Goal: Information Seeking & Learning: Learn about a topic

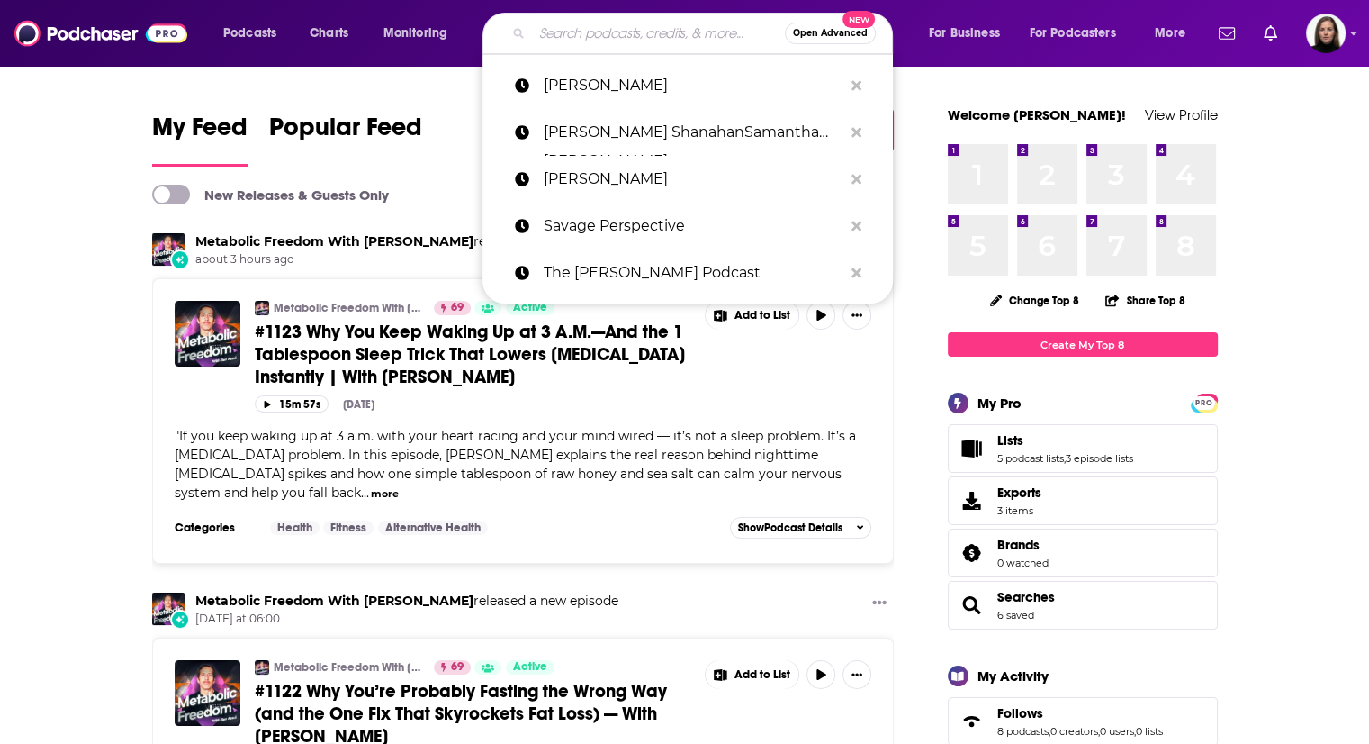
click at [544, 37] on input "Search podcasts, credits, & more..." at bounding box center [658, 33] width 253 height 29
paste input "Hello Hormones with Dr. [PERSON_NAME]"
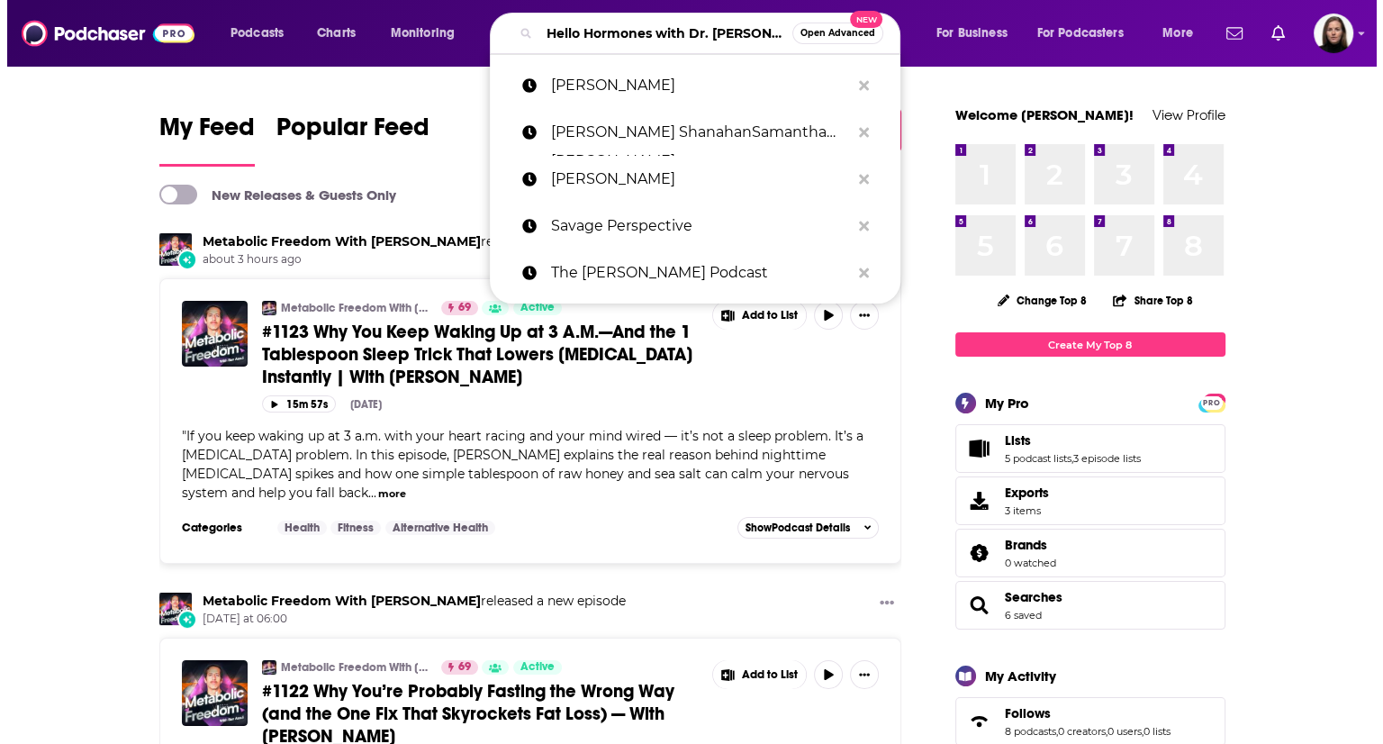
scroll to position [0, 47]
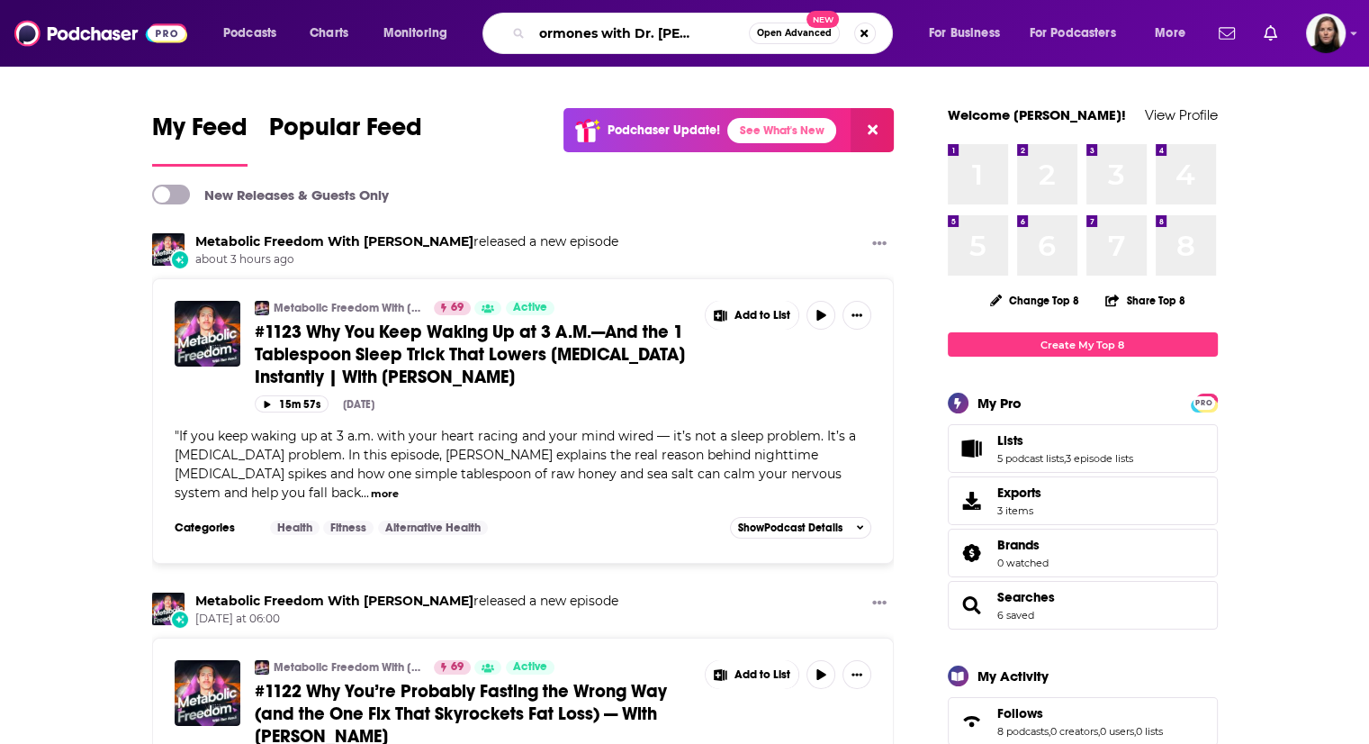
type input "Hello Hormones with Dr. [PERSON_NAME]"
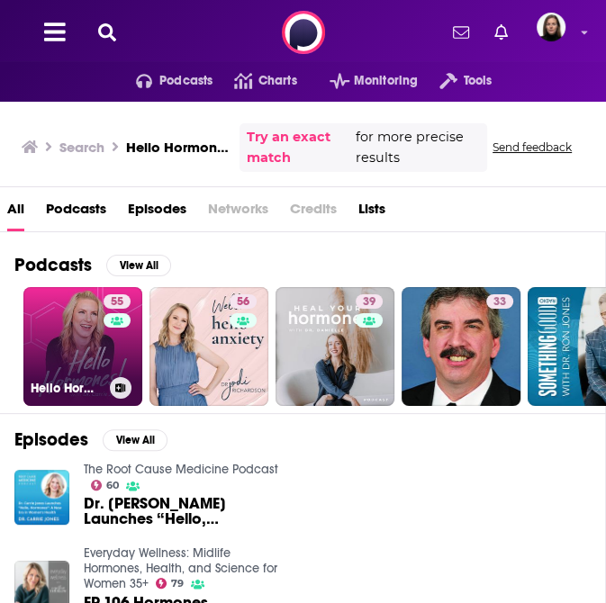
click at [86, 377] on div "Hello Hormones with Dr. [PERSON_NAME]" at bounding box center [83, 388] width 104 height 22
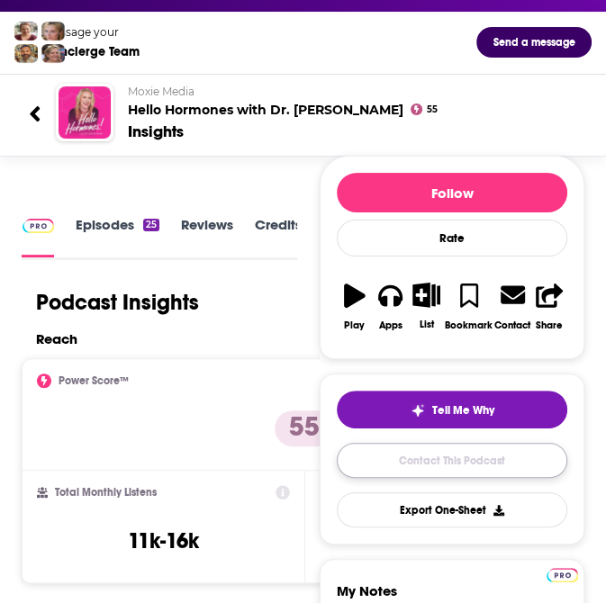
click at [439, 473] on link "Contact This Podcast" at bounding box center [452, 460] width 230 height 35
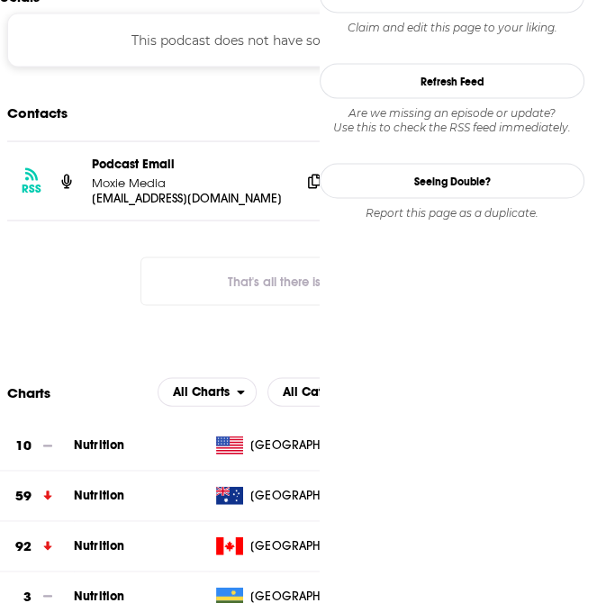
scroll to position [1332, 0]
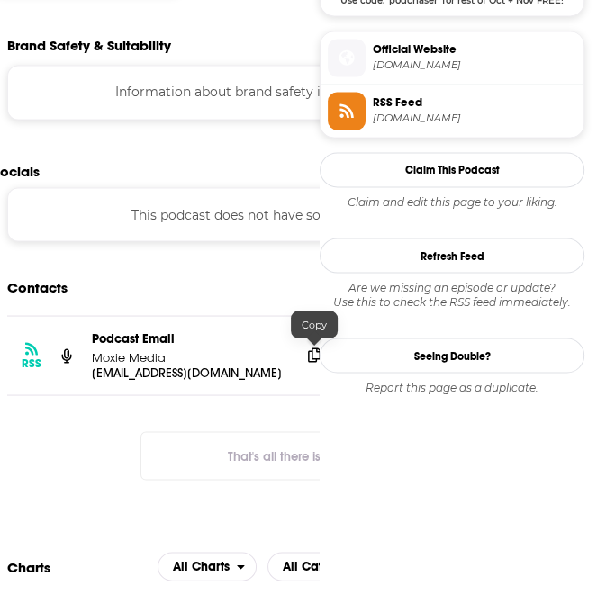
click at [314, 354] on icon at bounding box center [314, 355] width 13 height 14
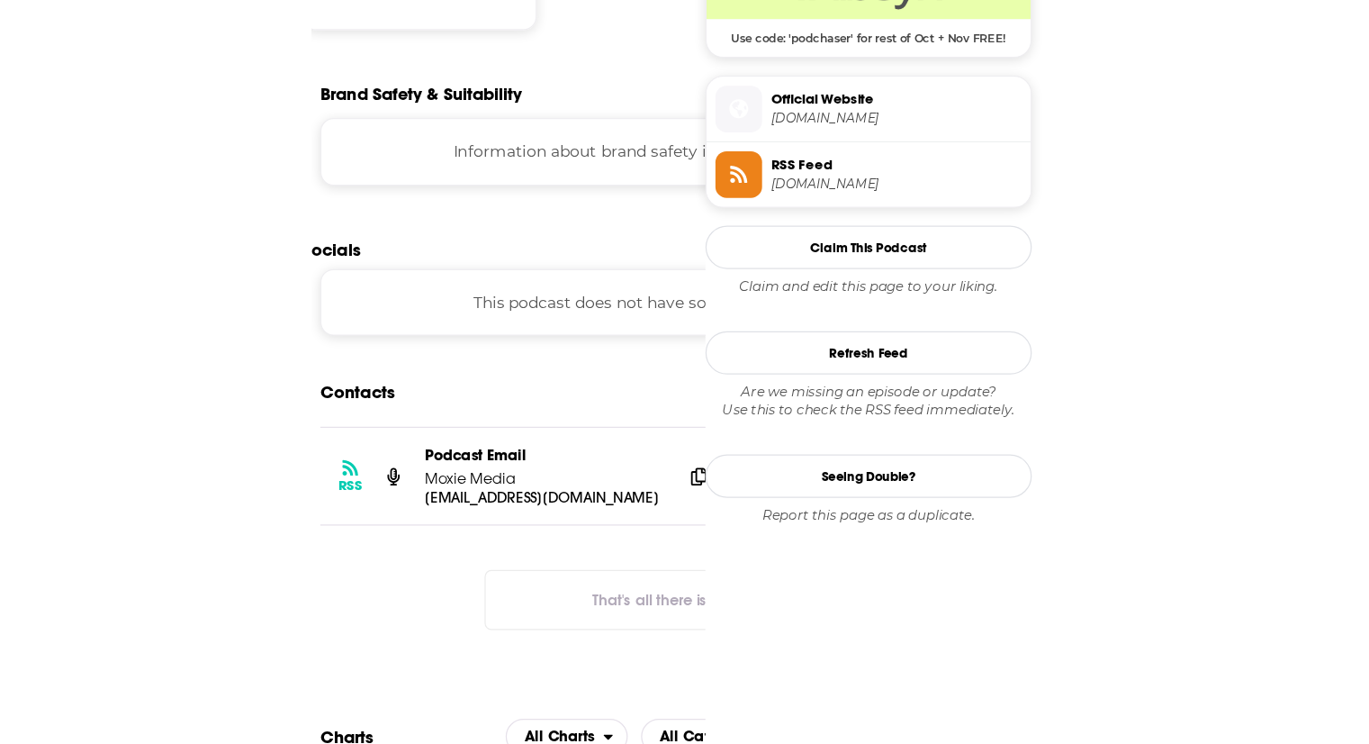
scroll to position [1062, 0]
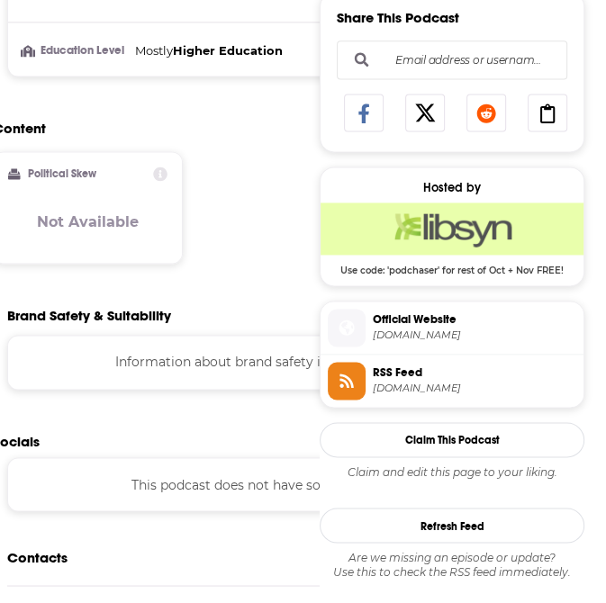
click at [329, 246] on img "Libsyn Deal: Use code: 'podchaser' for rest of Oct + Nov FREE!" at bounding box center [452, 229] width 263 height 52
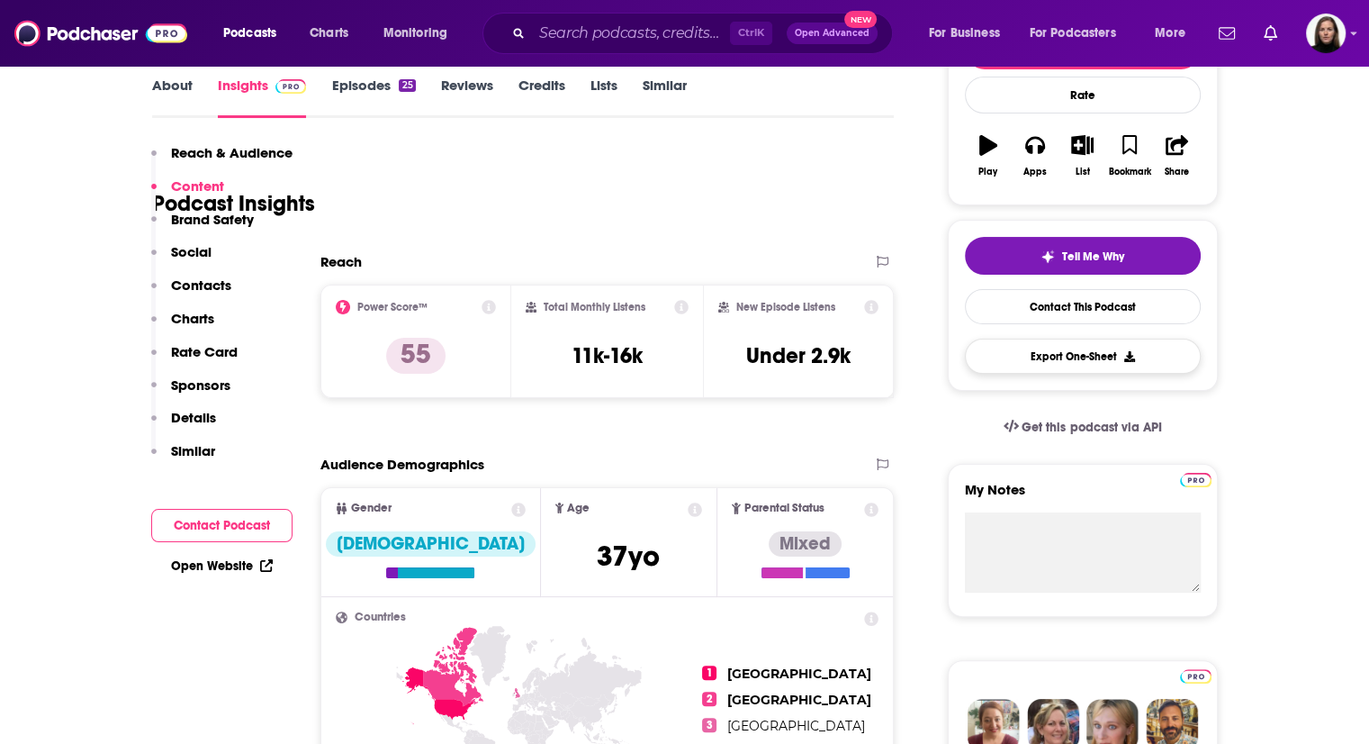
scroll to position [0, 0]
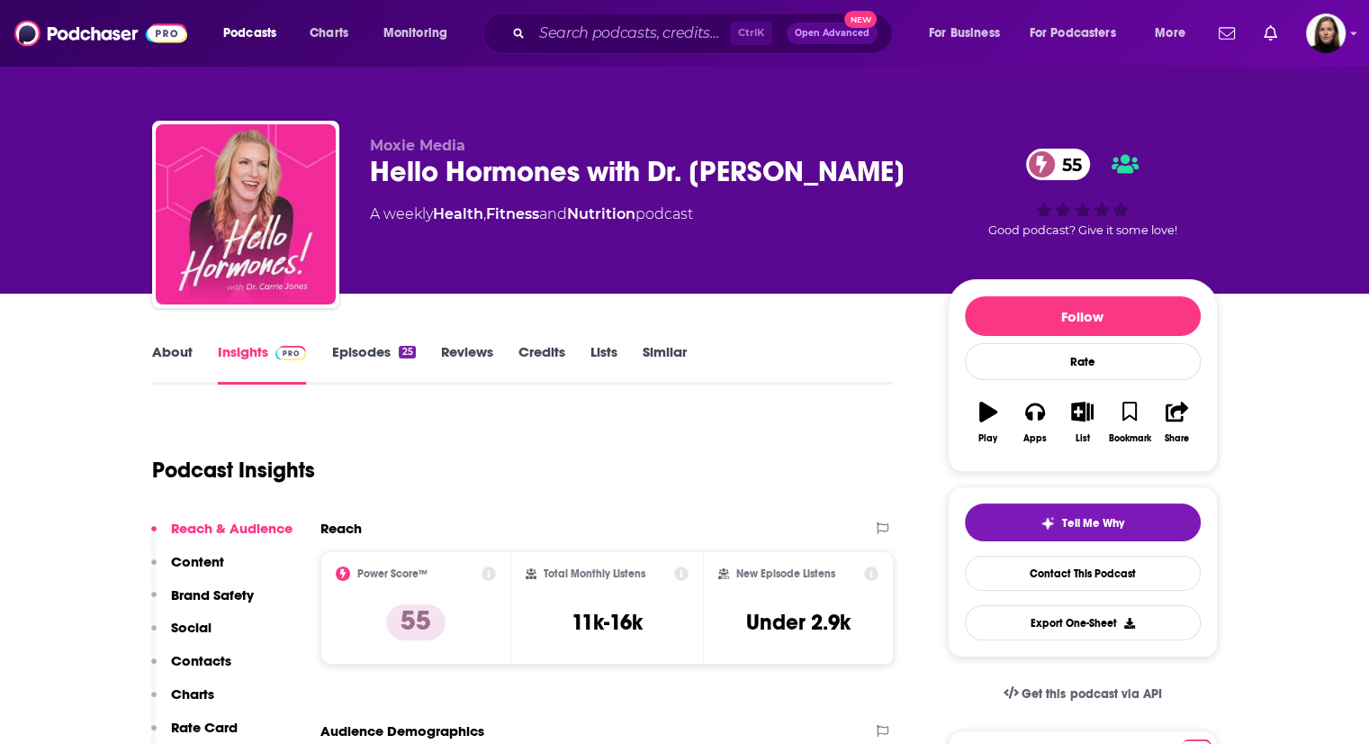
click at [180, 348] on link "About" at bounding box center [172, 363] width 41 height 41
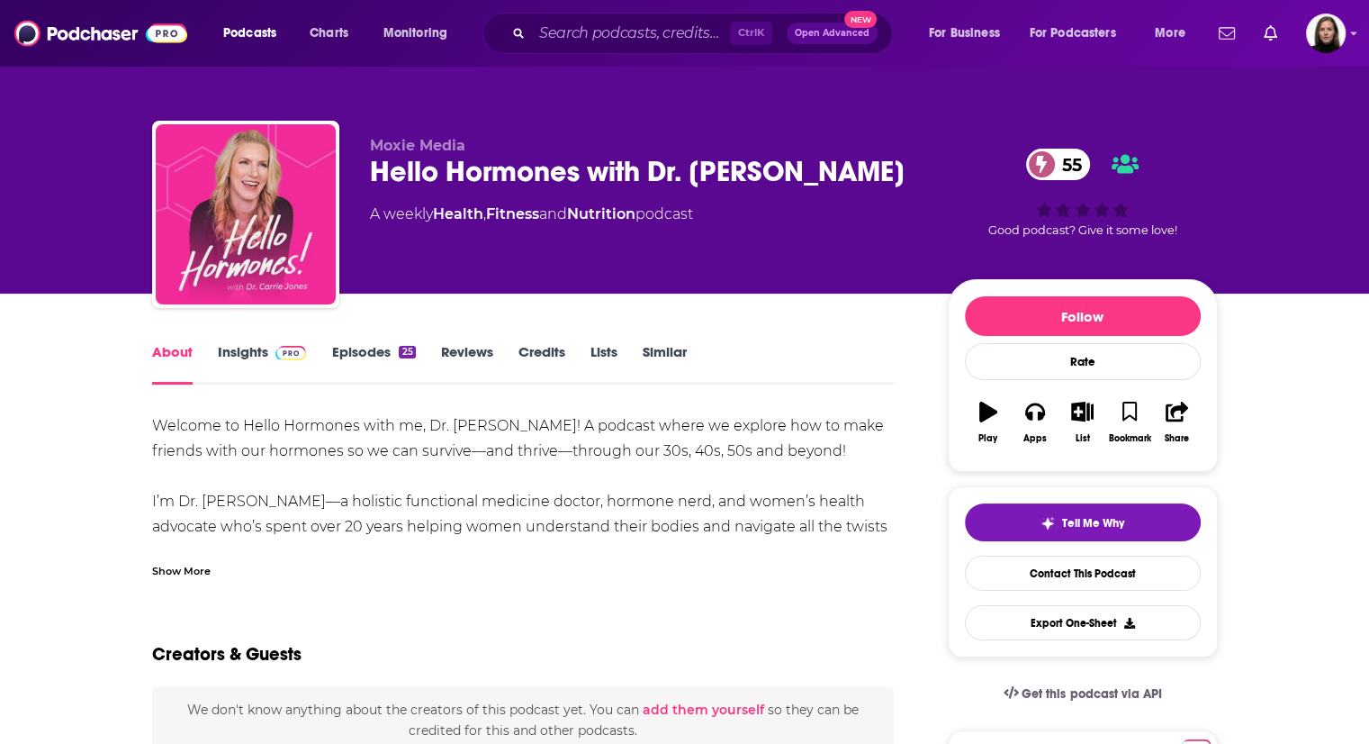
click at [468, 361] on link "Reviews" at bounding box center [467, 363] width 52 height 41
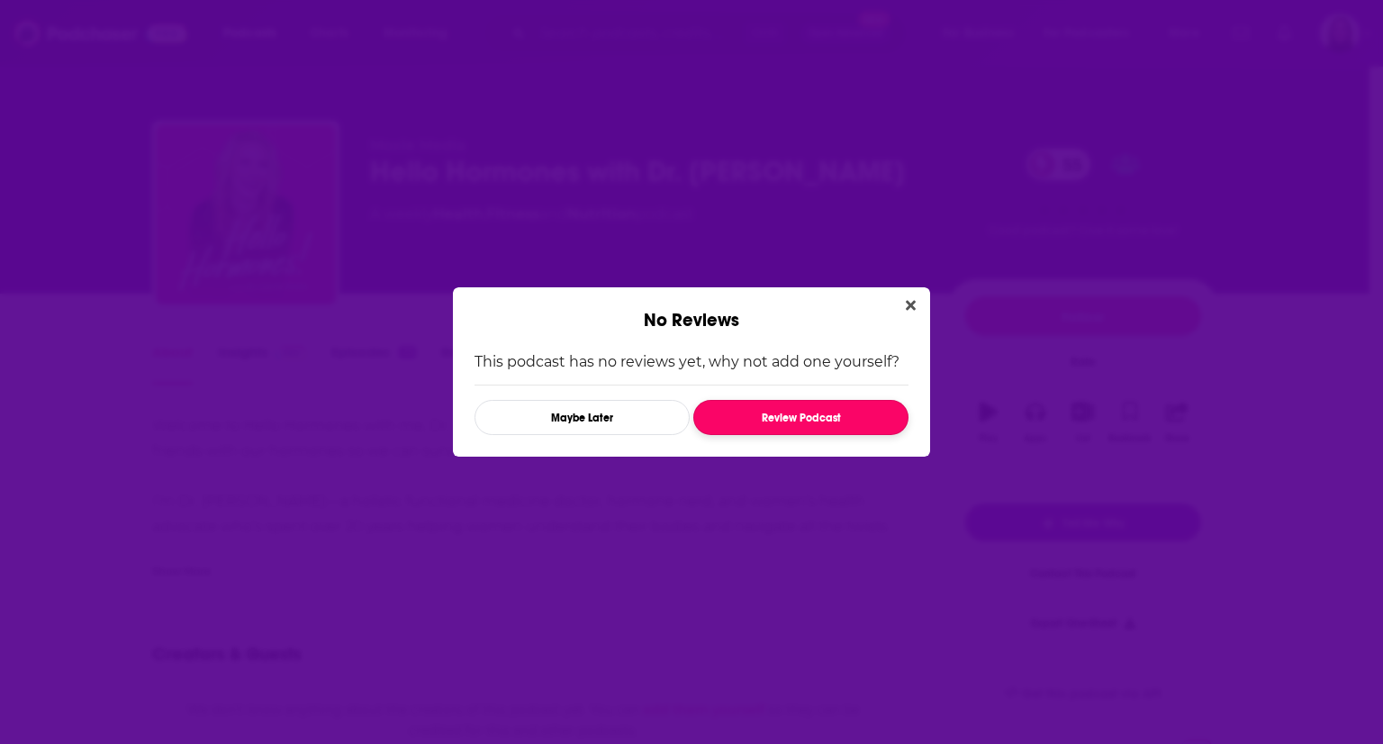
click at [717, 415] on button "Review Podcast" at bounding box center [800, 417] width 215 height 35
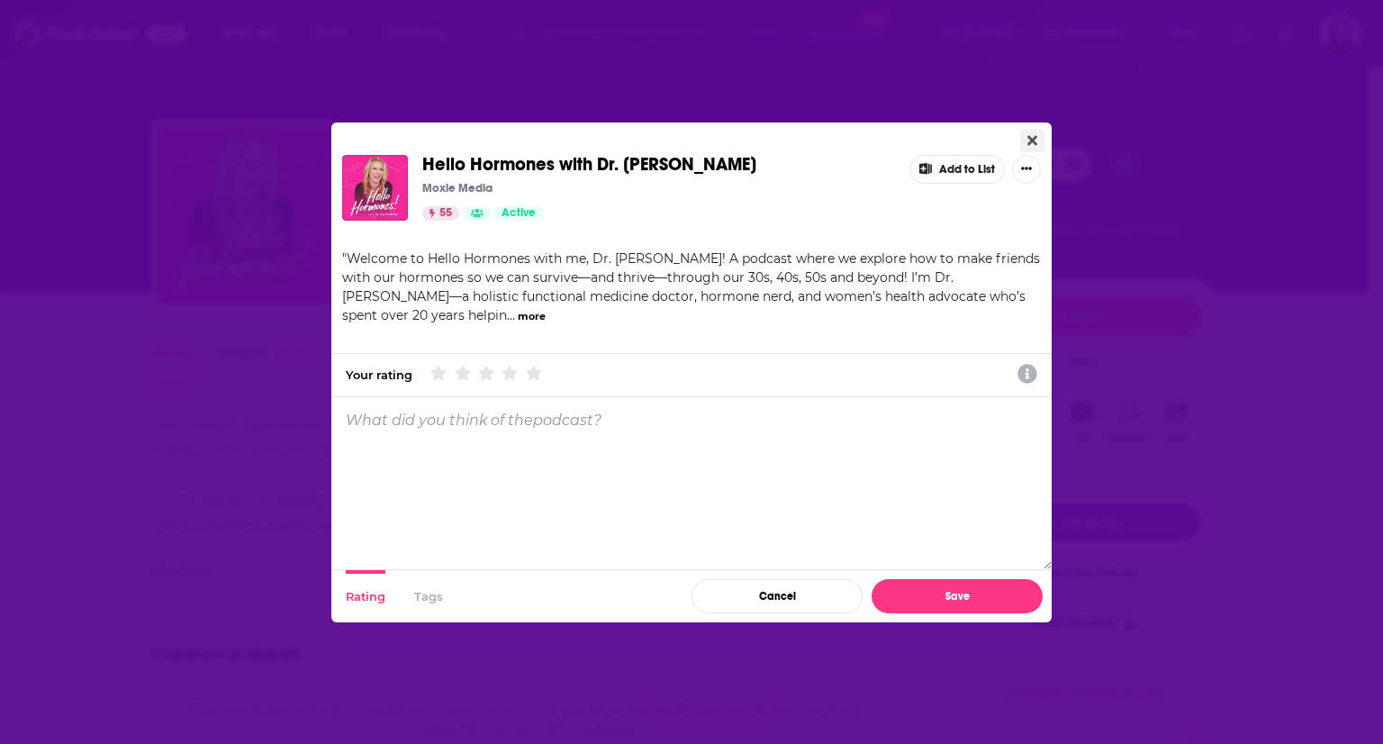
click at [1033, 138] on icon "Close" at bounding box center [1032, 140] width 10 height 10
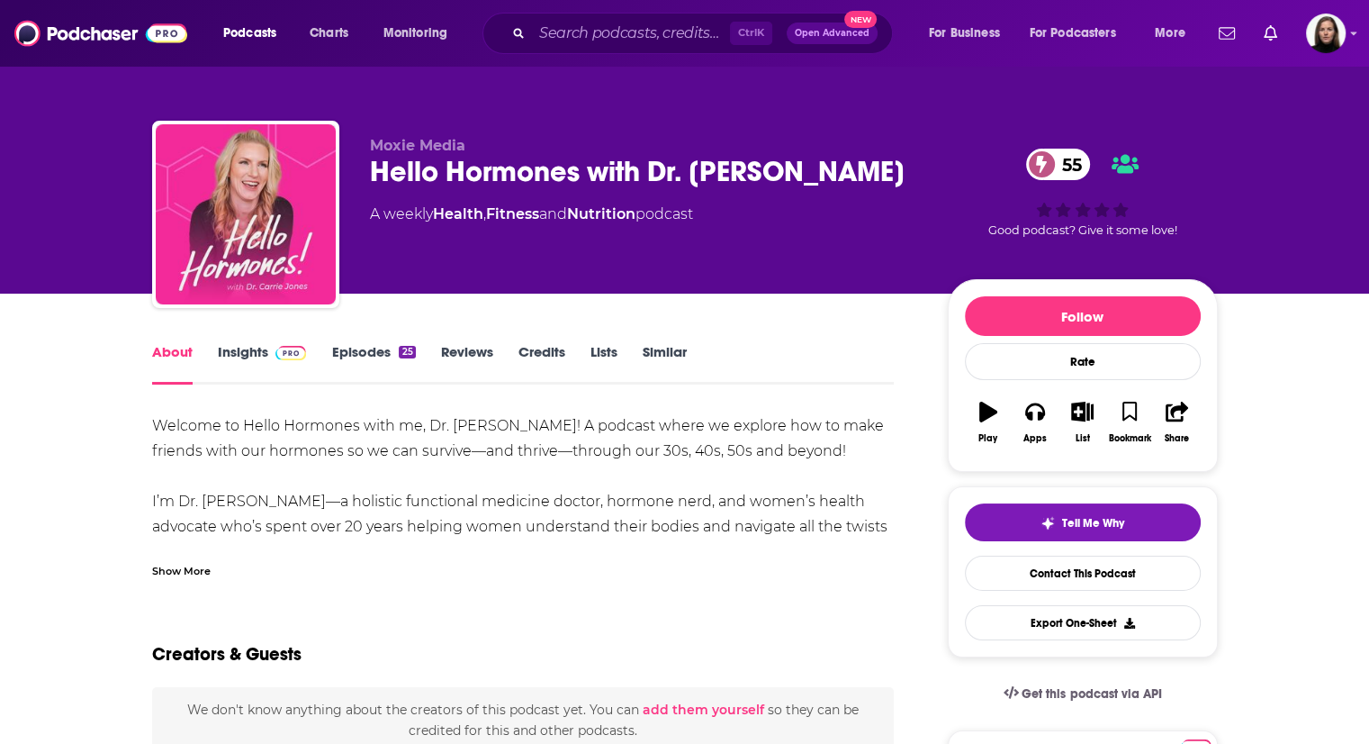
click at [257, 350] on link "Insights" at bounding box center [262, 363] width 89 height 41
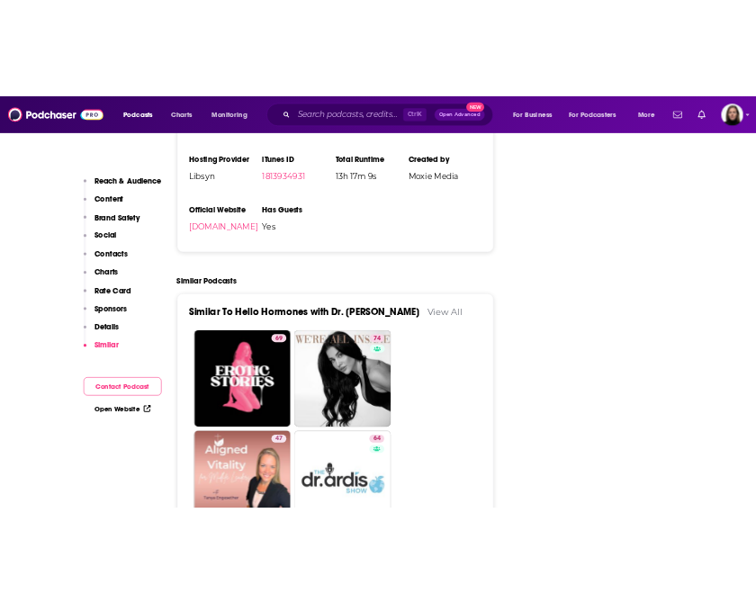
scroll to position [2791, 0]
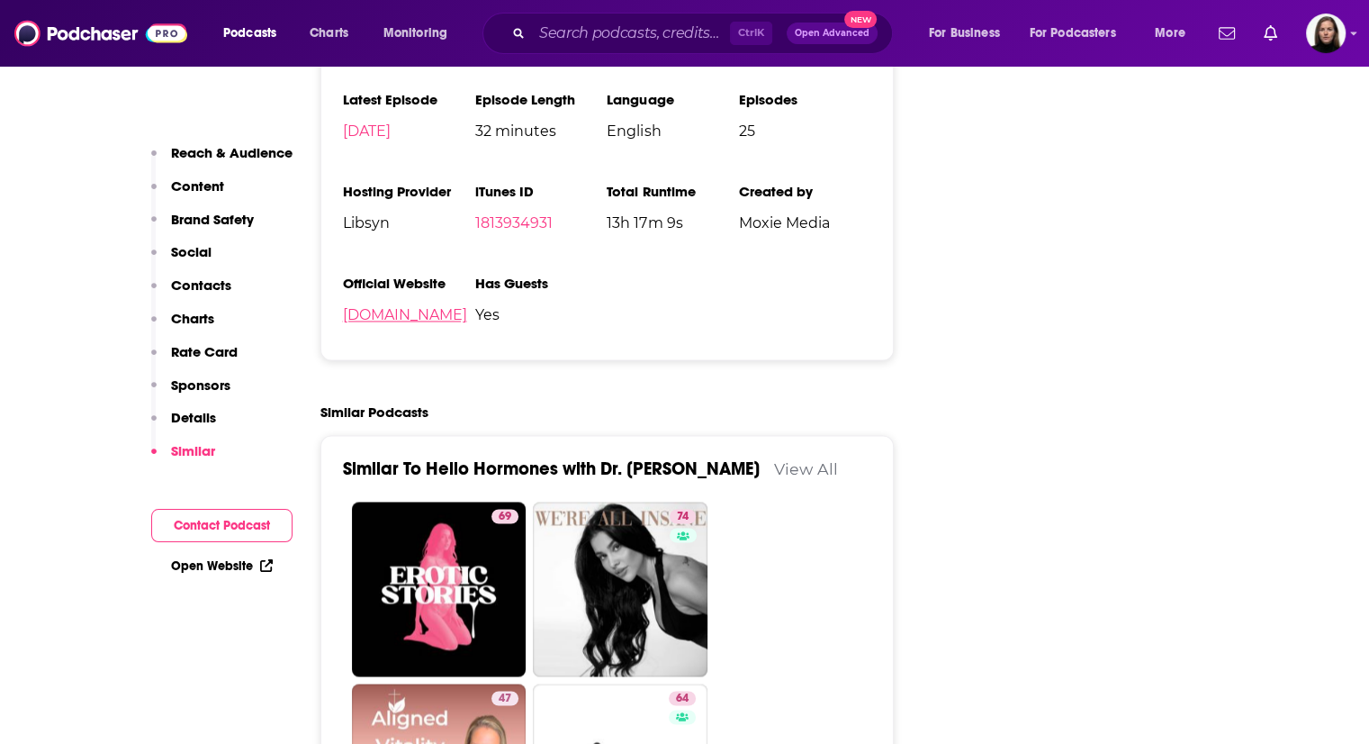
click at [365, 323] on link "[DOMAIN_NAME]" at bounding box center [405, 314] width 124 height 17
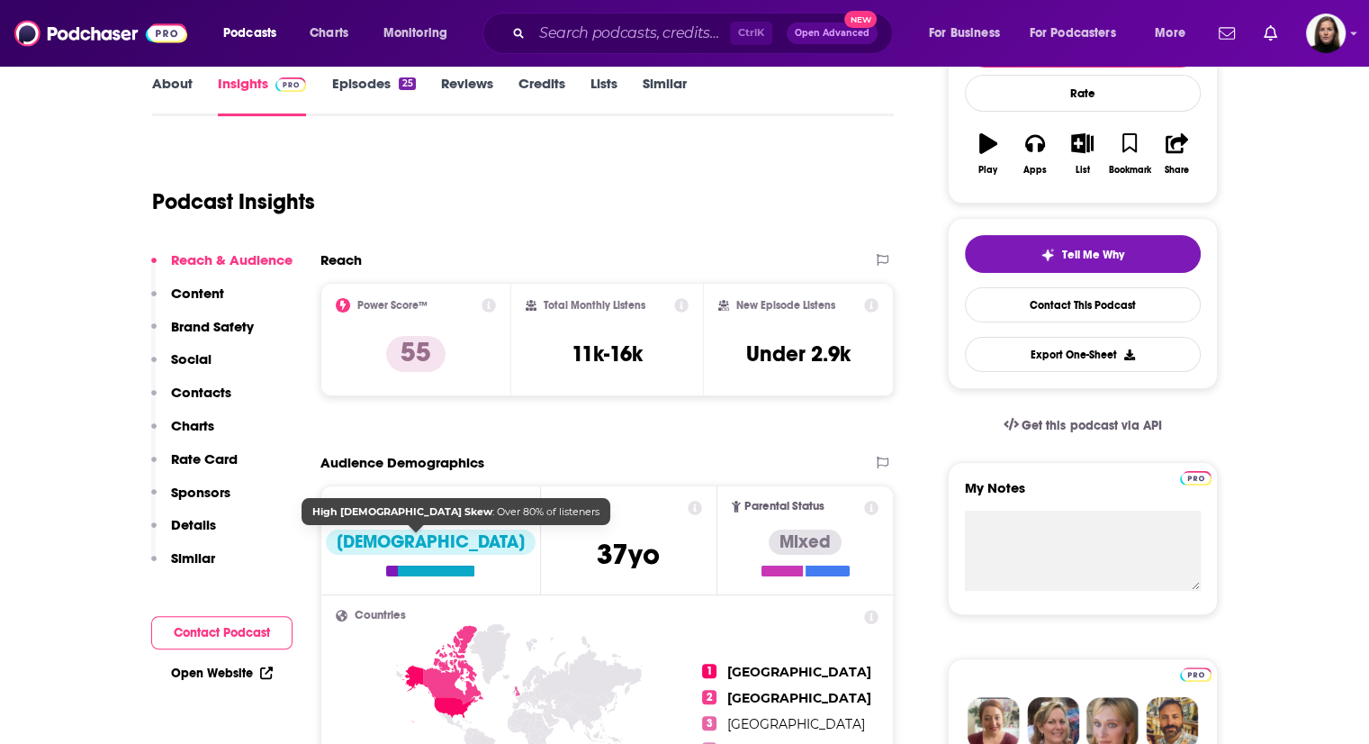
scroll to position [270, 0]
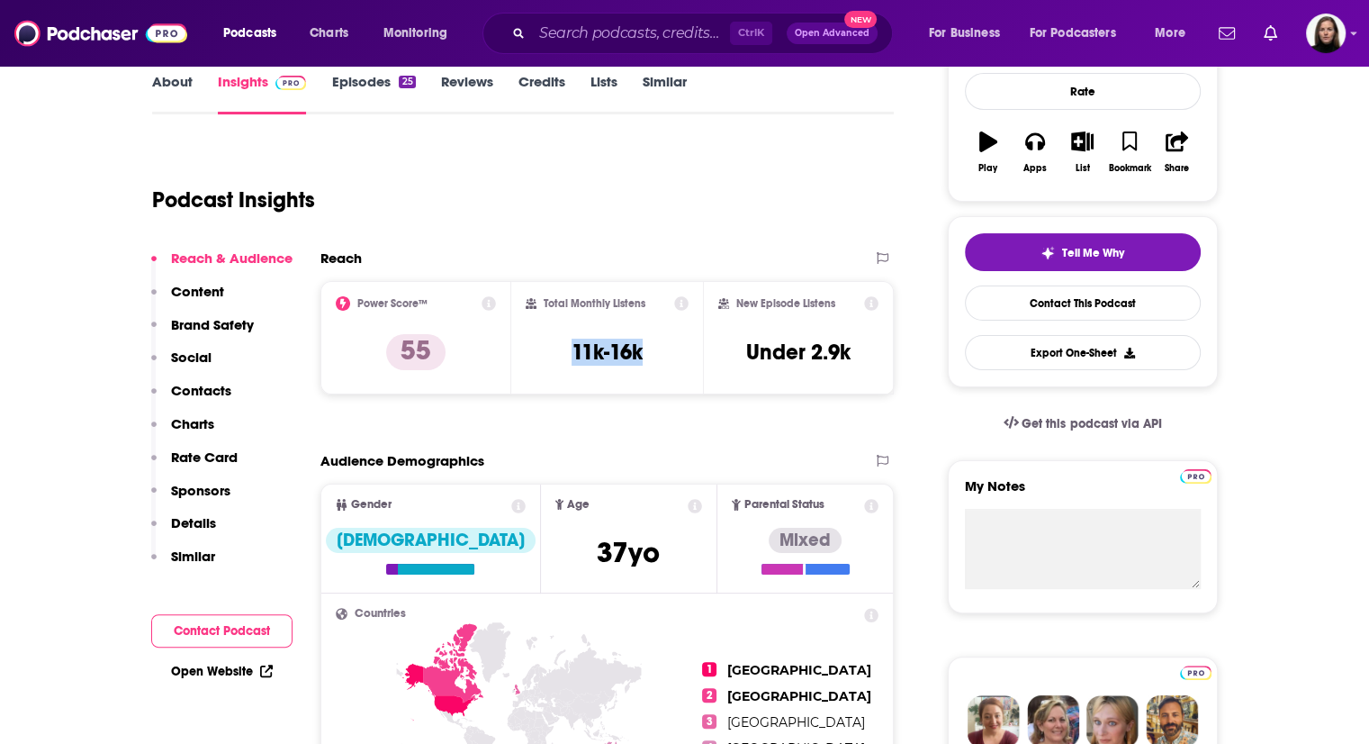
drag, startPoint x: 568, startPoint y: 347, endPoint x: 659, endPoint y: 356, distance: 91.4
click at [659, 355] on div "Total Monthly Listens 11k-16k" at bounding box center [607, 337] width 163 height 83
copy h3 "11k-16k"
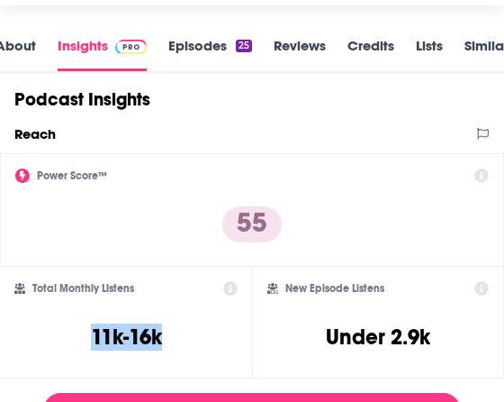
scroll to position [300, 0]
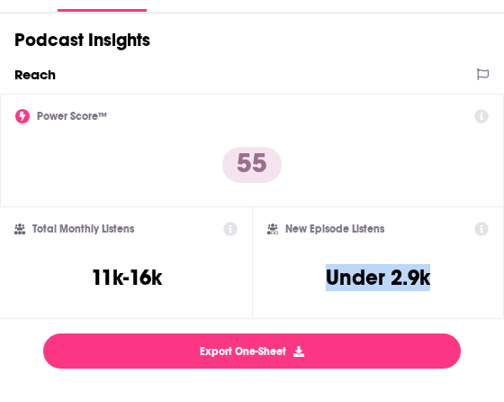
drag, startPoint x: 332, startPoint y: 264, endPoint x: 444, endPoint y: 270, distance: 111.8
click at [444, 270] on div "New Episode Listens Under 2.9k" at bounding box center [377, 262] width 221 height 83
copy h3 "Under 2.9k"
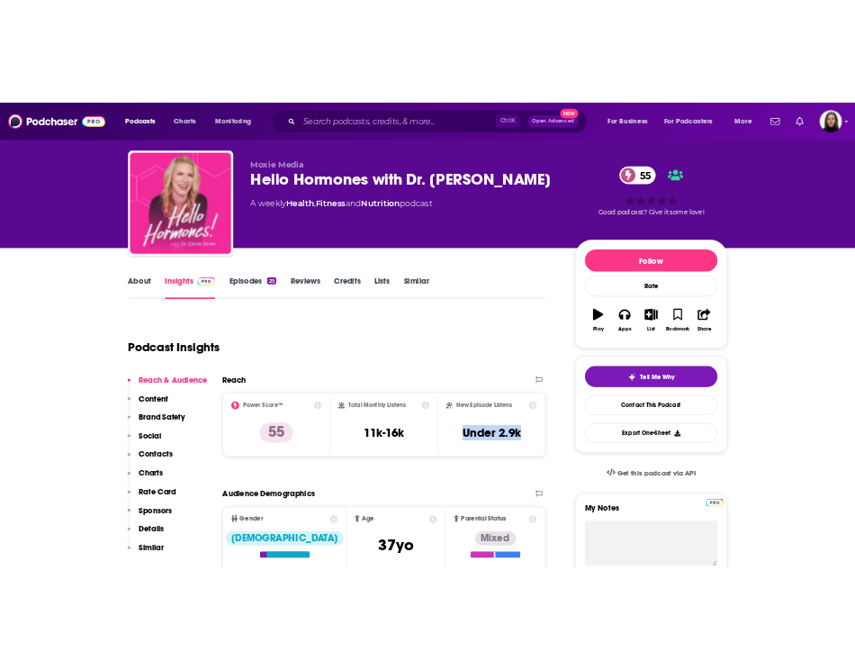
scroll to position [0, 0]
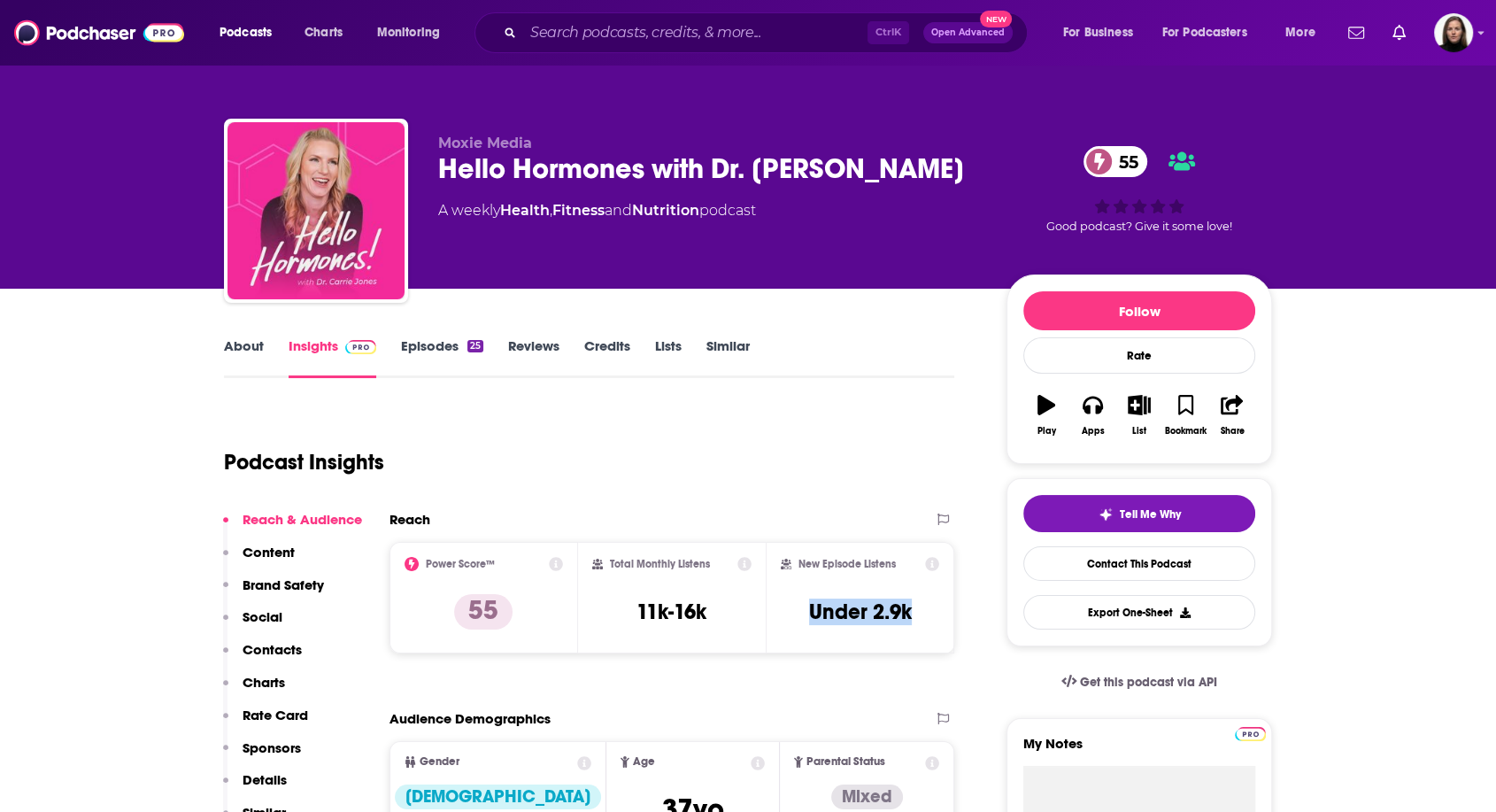
drag, startPoint x: 830, startPoint y: 217, endPoint x: 370, endPoint y: 148, distance: 465.1
click at [370, 148] on div "Moxie Media Hello Hormones with Dr. [PERSON_NAME] 55 A weekly Health , Fitness …" at bounding box center [748, 214] width 1048 height 191
copy div "Moxie Media Hello Hormones with Dr. [PERSON_NAME] 55 A weekly Health , Fitness …"
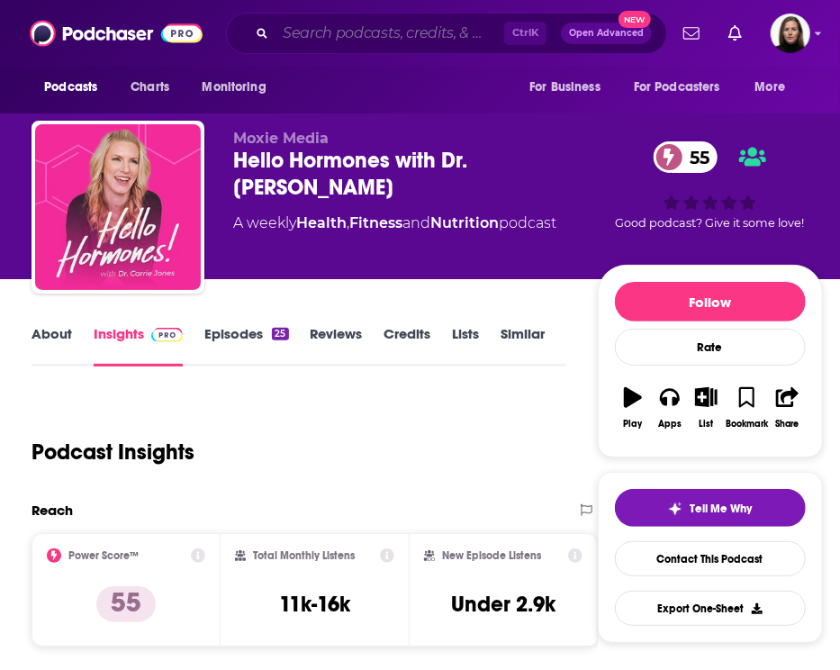
click at [328, 46] on input "Search podcasts, credits, & more..." at bounding box center [389, 33] width 229 height 29
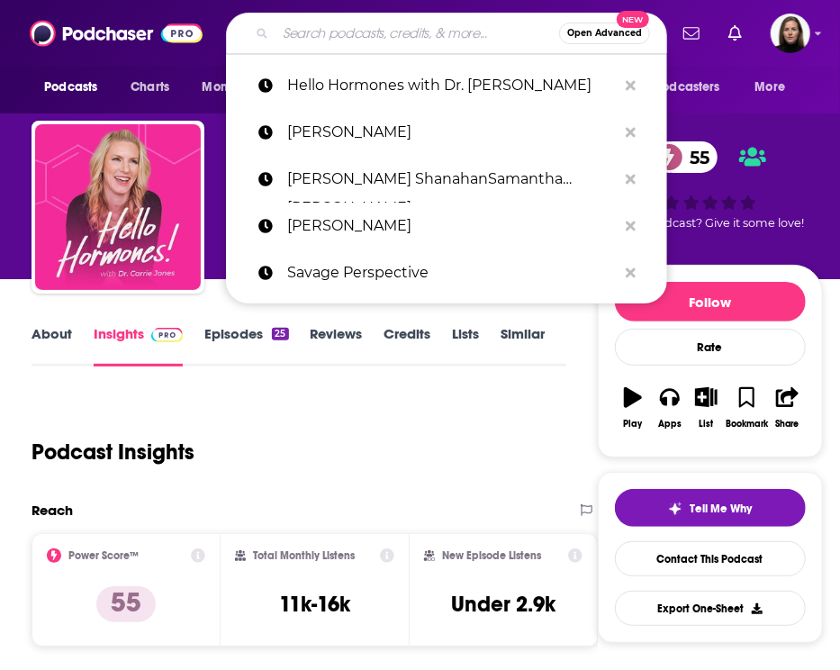
paste input "[PERSON_NAME]"
type input "[PERSON_NAME]"
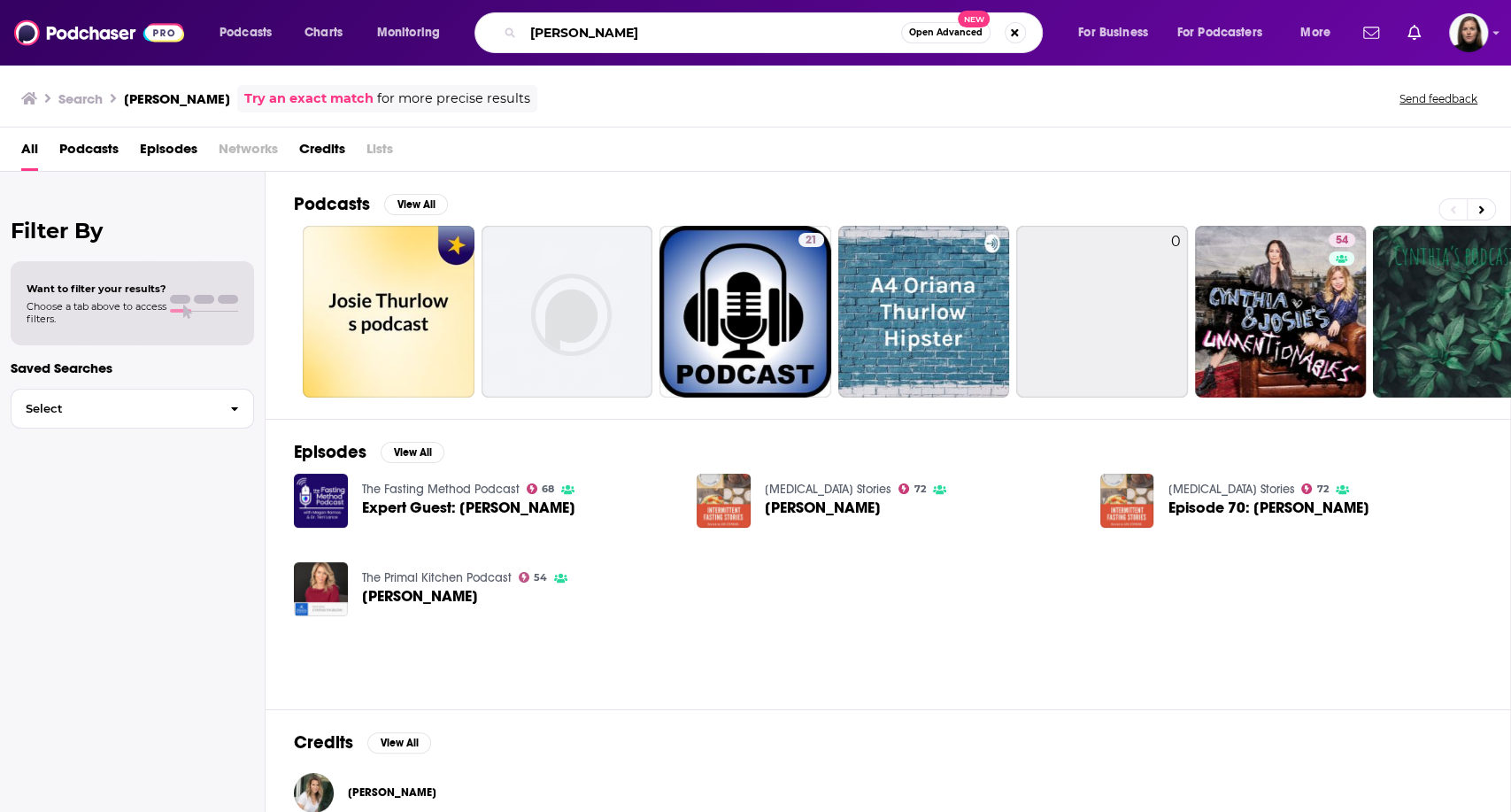
click at [679, 27] on input "[PERSON_NAME]" at bounding box center [712, 32] width 378 height 29
drag, startPoint x: 679, startPoint y: 27, endPoint x: 394, endPoint y: 13, distance: 285.3
click at [394, 13] on div "Podcasts Charts Monitoring [PERSON_NAME] Open Advanced New For Business For Pod…" at bounding box center [778, 32] width 1140 height 40
type input "everyday wellness"
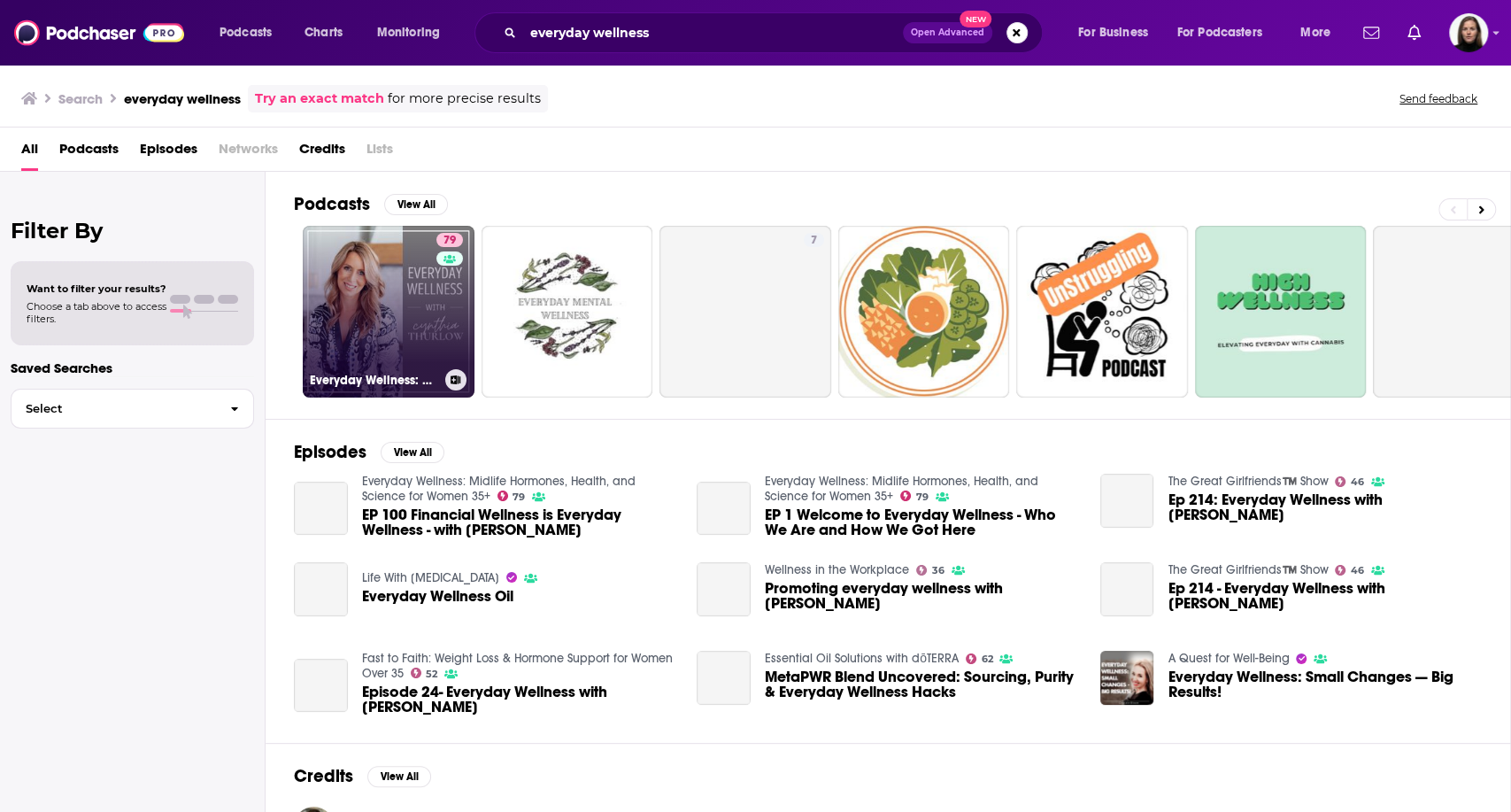
click at [335, 279] on link "79 Everyday Wellness: Midlife Hormones, Health, and Science for Women 35+" at bounding box center [388, 312] width 172 height 172
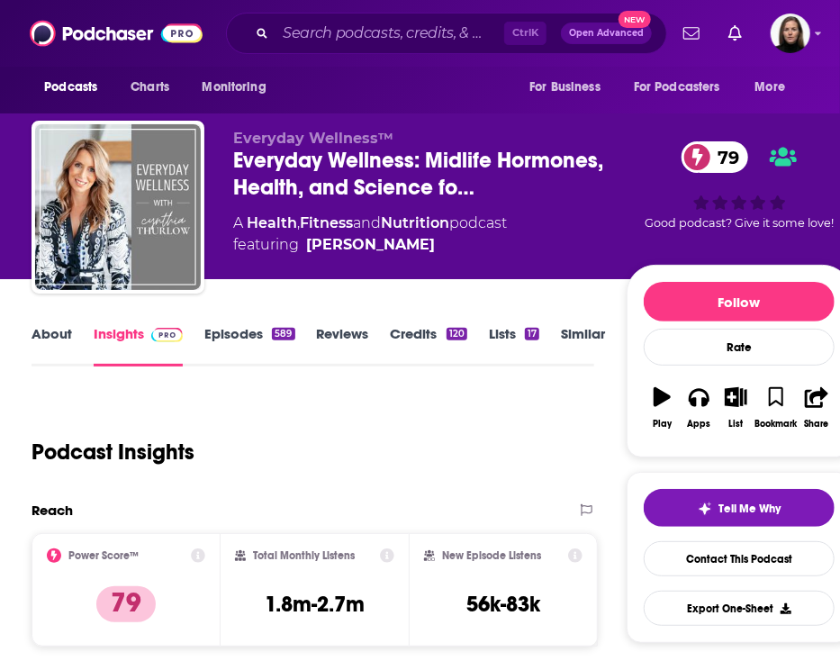
click at [491, 423] on div "Podcast Insights" at bounding box center [306, 441] width 548 height 92
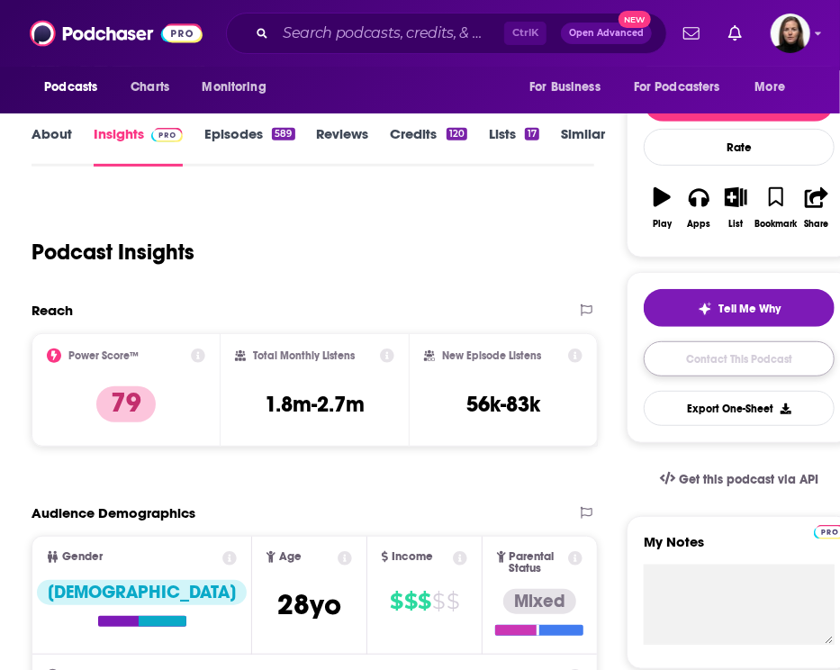
click at [732, 359] on link "Contact This Podcast" at bounding box center [739, 358] width 191 height 35
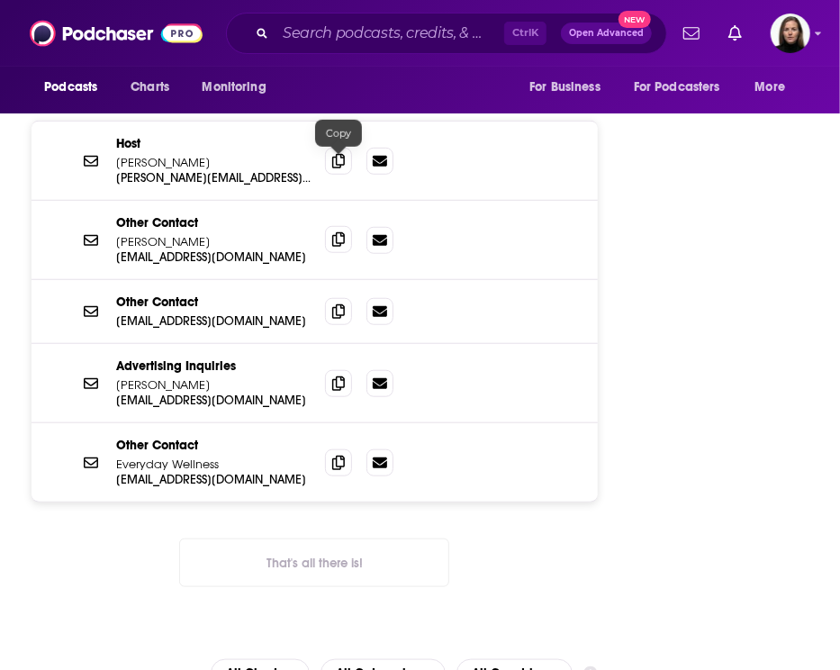
click at [337, 232] on icon at bounding box center [338, 239] width 13 height 14
click at [469, 280] on div "Other Contact [EMAIL_ADDRESS][DOMAIN_NAME] [EMAIL_ADDRESS][DOMAIN_NAME]" at bounding box center [315, 312] width 566 height 64
click at [337, 303] on icon at bounding box center [338, 310] width 13 height 14
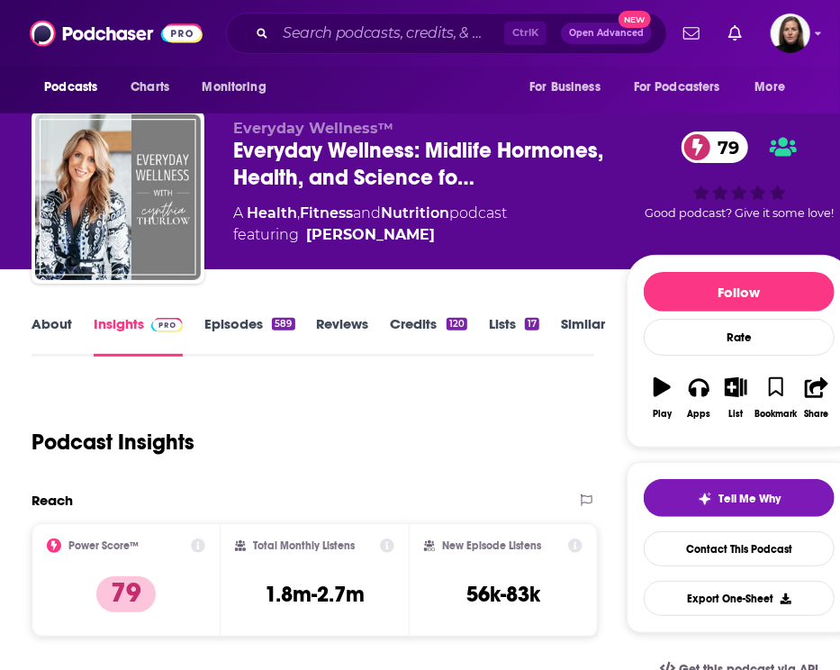
scroll to position [4, 0]
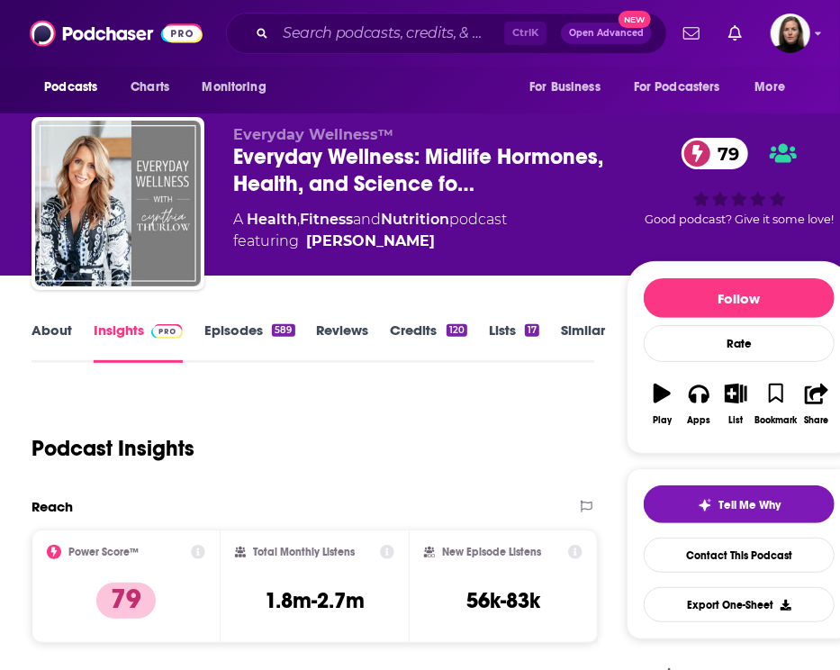
click at [465, 398] on div "Podcast Insights" at bounding box center [306, 438] width 548 height 92
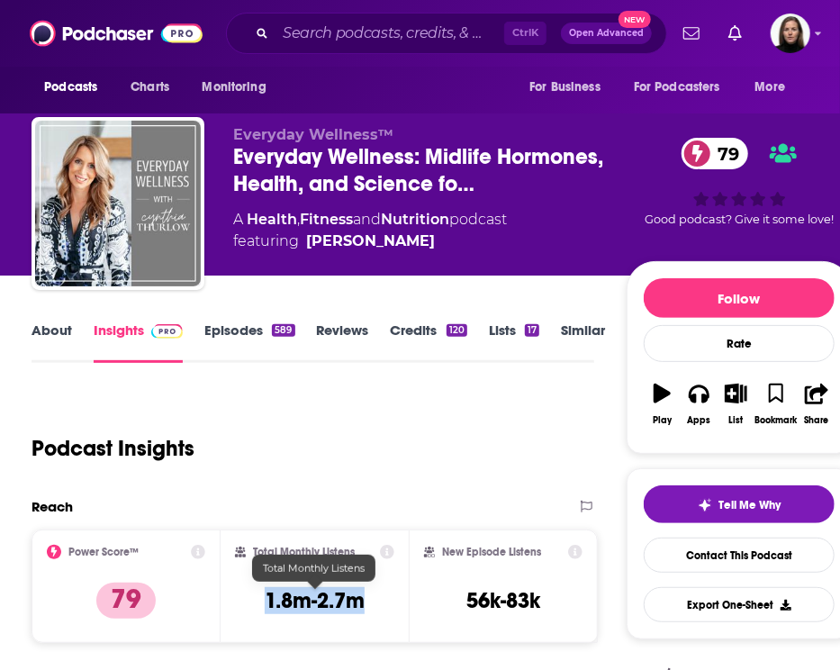
drag, startPoint x: 260, startPoint y: 602, endPoint x: 372, endPoint y: 600, distance: 111.7
click at [372, 600] on div "Total Monthly Listens 1.8m-2.7m" at bounding box center [315, 586] width 160 height 83
copy h3 "1.8m-2.7m"
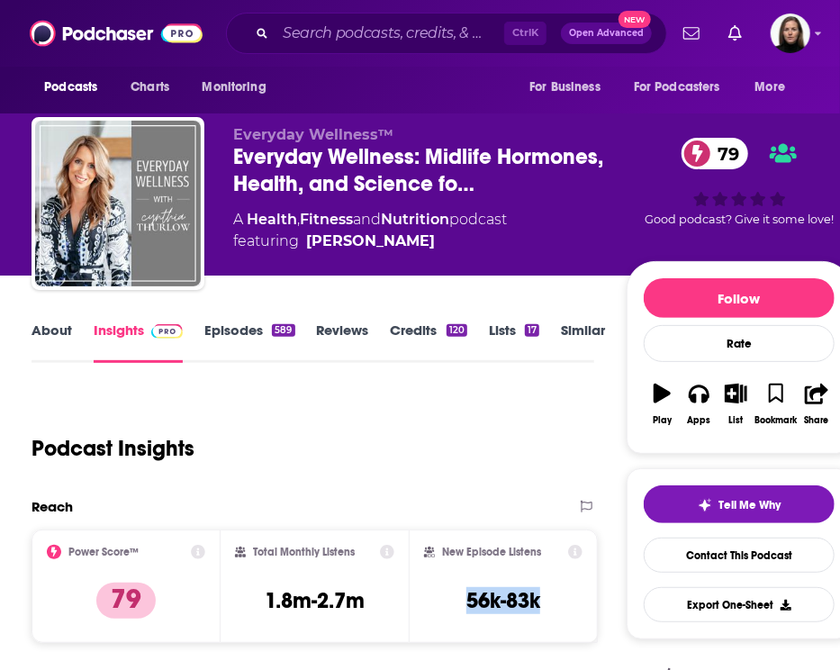
drag, startPoint x: 452, startPoint y: 604, endPoint x: 571, endPoint y: 597, distance: 119.1
click at [571, 597] on div "New Episode Listens 56k-83k" at bounding box center [503, 586] width 158 height 83
copy h3 "56k-83k"
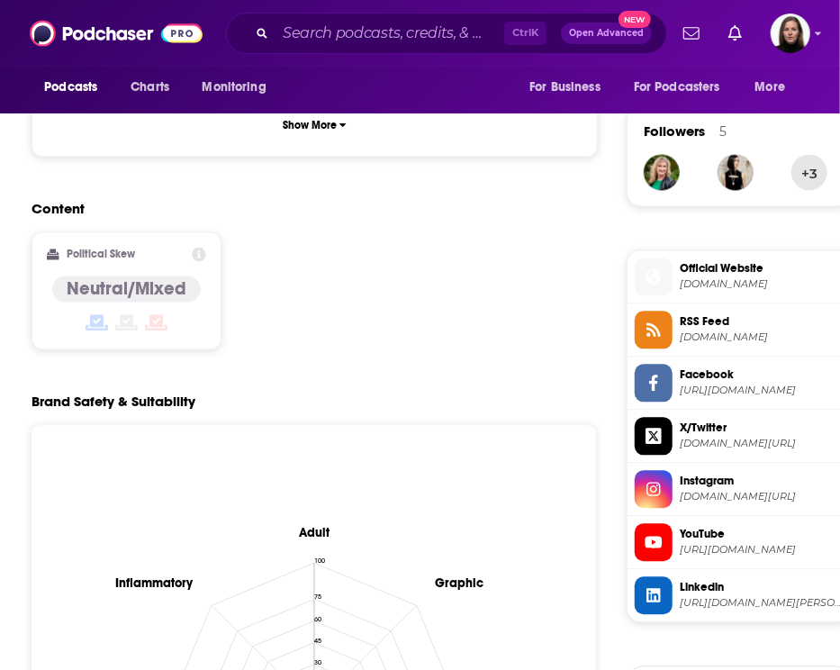
scroll to position [1304, 0]
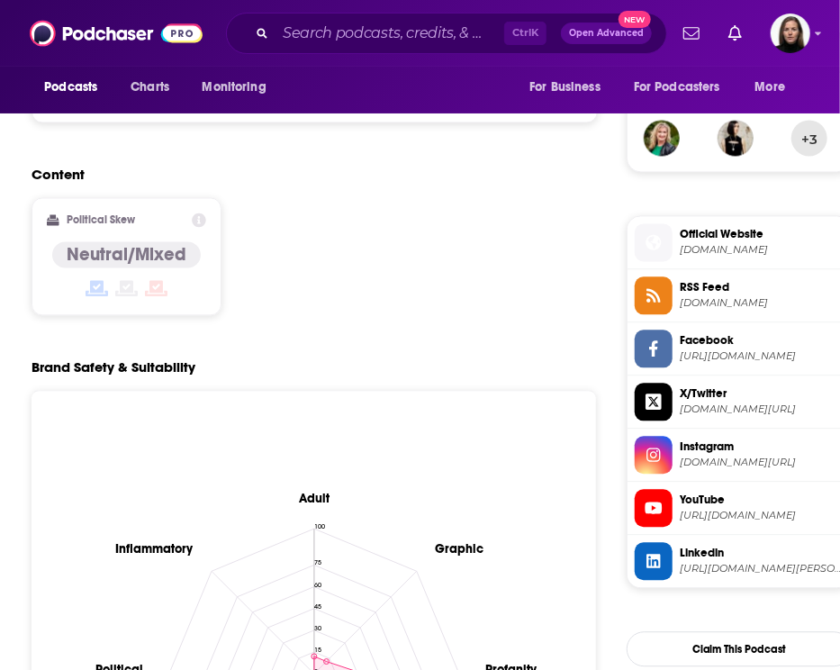
click at [726, 448] on span "Instagram" at bounding box center [762, 446] width 164 height 16
click at [744, 506] on span "YouTube" at bounding box center [762, 500] width 164 height 16
click at [739, 451] on span "Instagram" at bounding box center [762, 446] width 164 height 16
click at [331, 32] on input "Search podcasts, credits, & more..." at bounding box center [389, 33] width 229 height 29
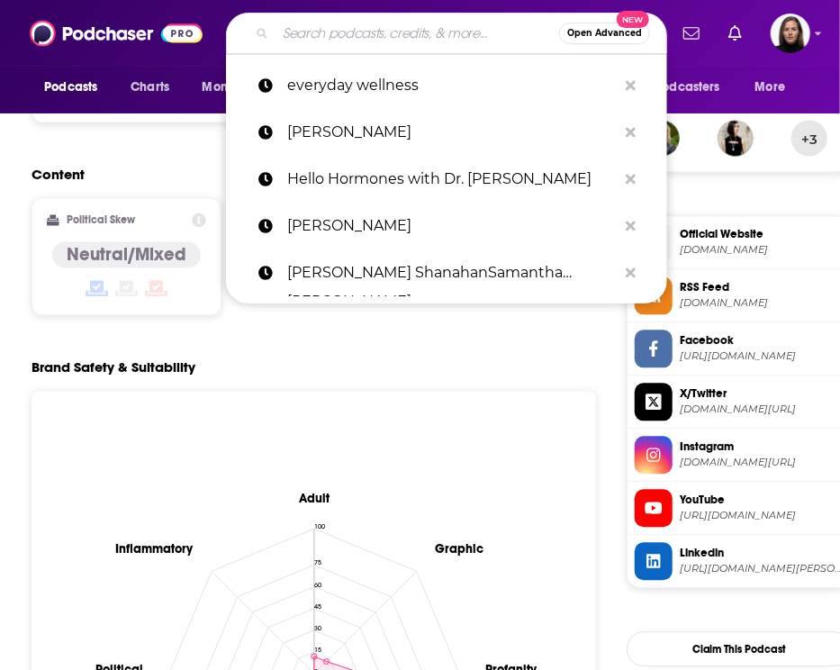
paste input "[PERSON_NAME]"
type input "[PERSON_NAME]"
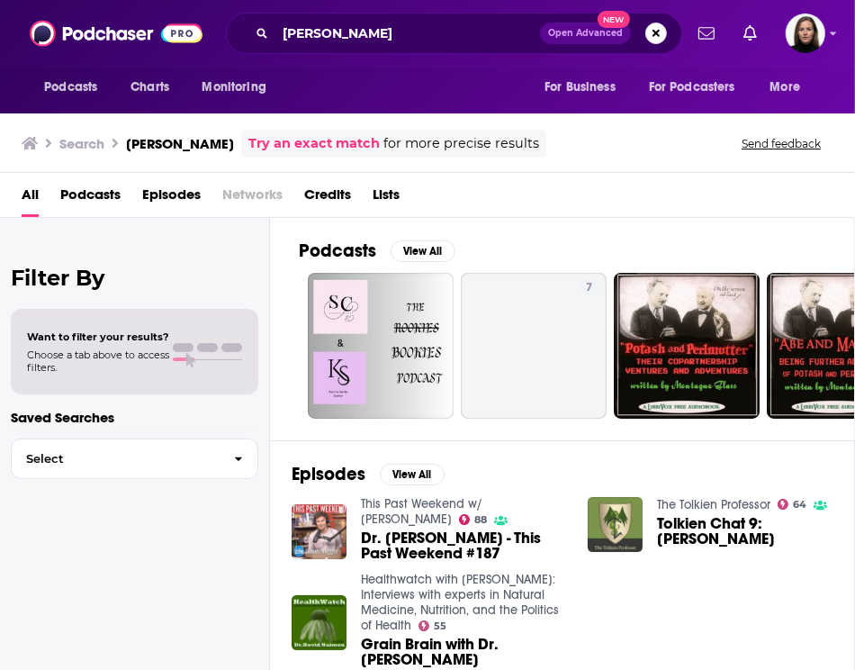
click at [469, 541] on span "Dr. [PERSON_NAME] - This Past Weekend #187" at bounding box center [463, 545] width 205 height 31
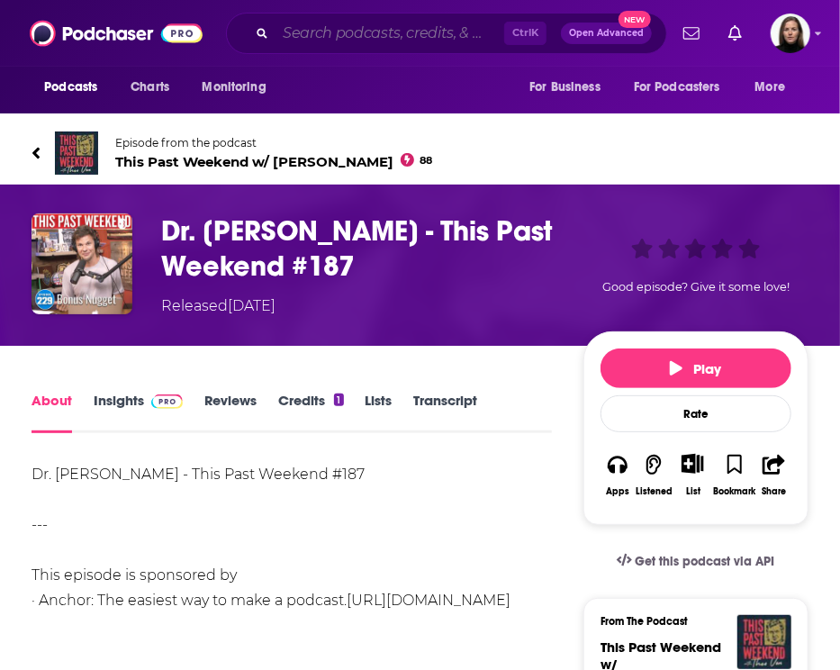
click at [425, 36] on input "Search podcasts, credits, & more..." at bounding box center [389, 33] width 229 height 29
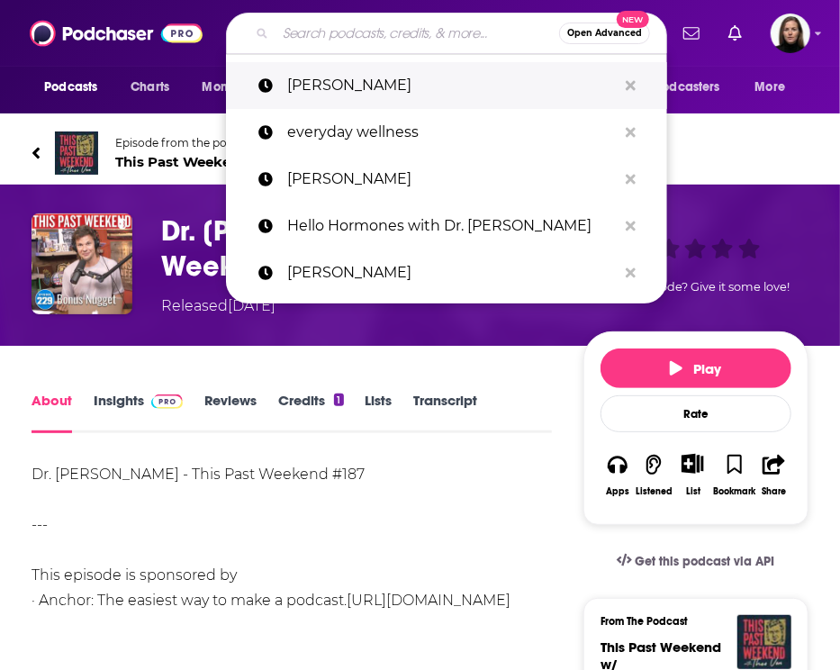
click at [420, 95] on p "[PERSON_NAME]" at bounding box center [452, 85] width 330 height 47
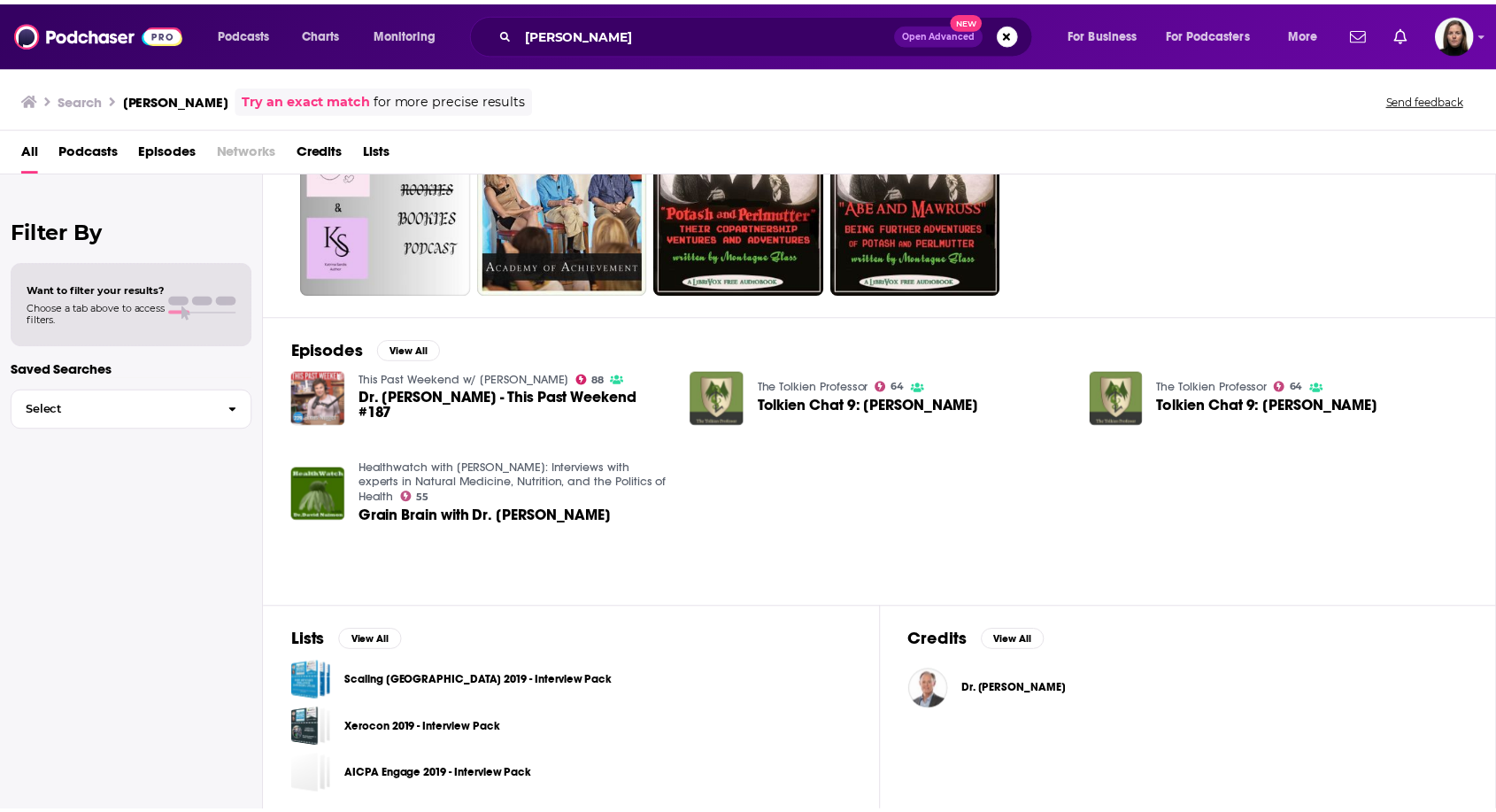
scroll to position [103, 0]
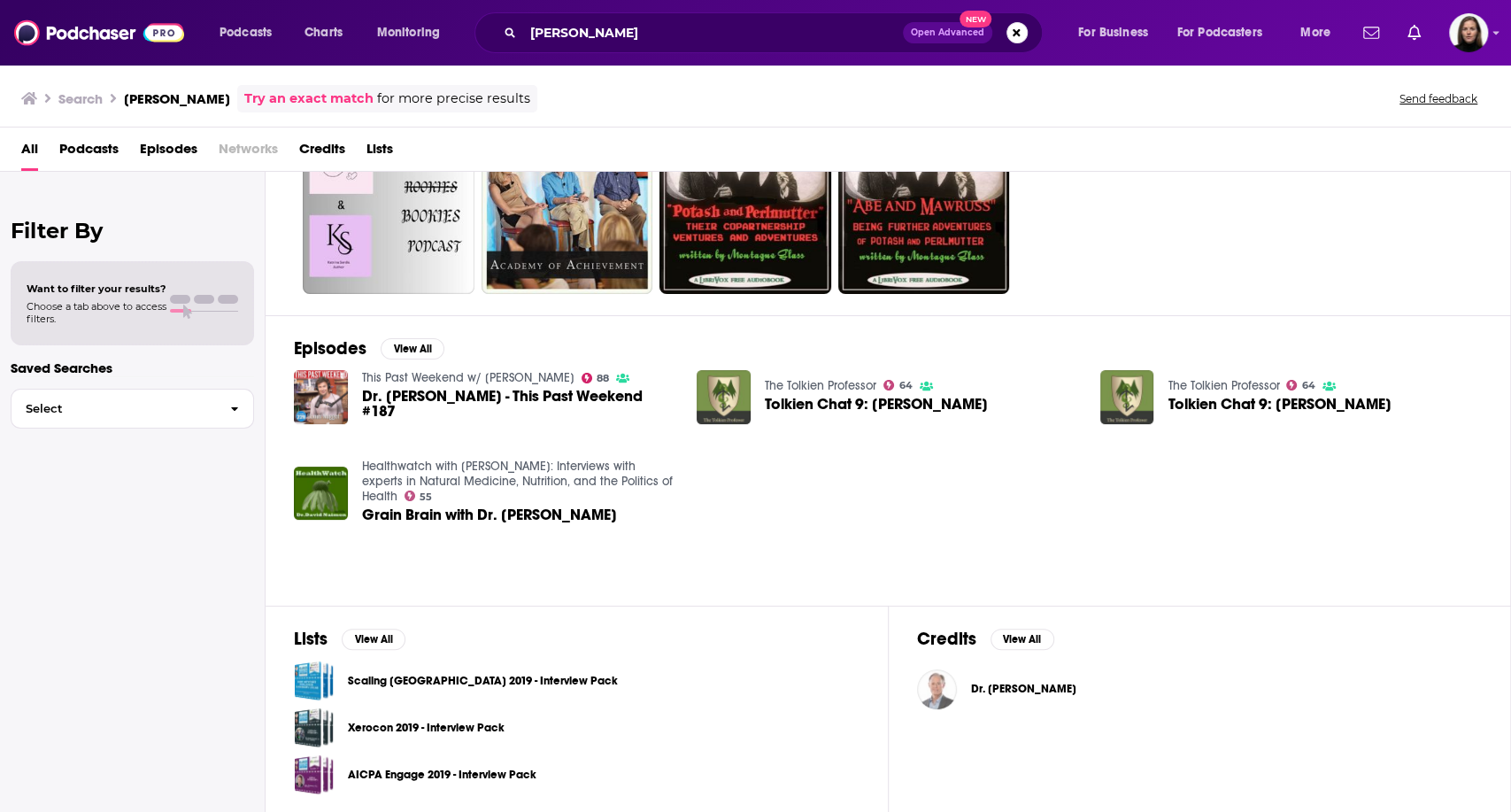
click at [933, 688] on img "Dr. David Perlmutter" at bounding box center [937, 689] width 40 height 40
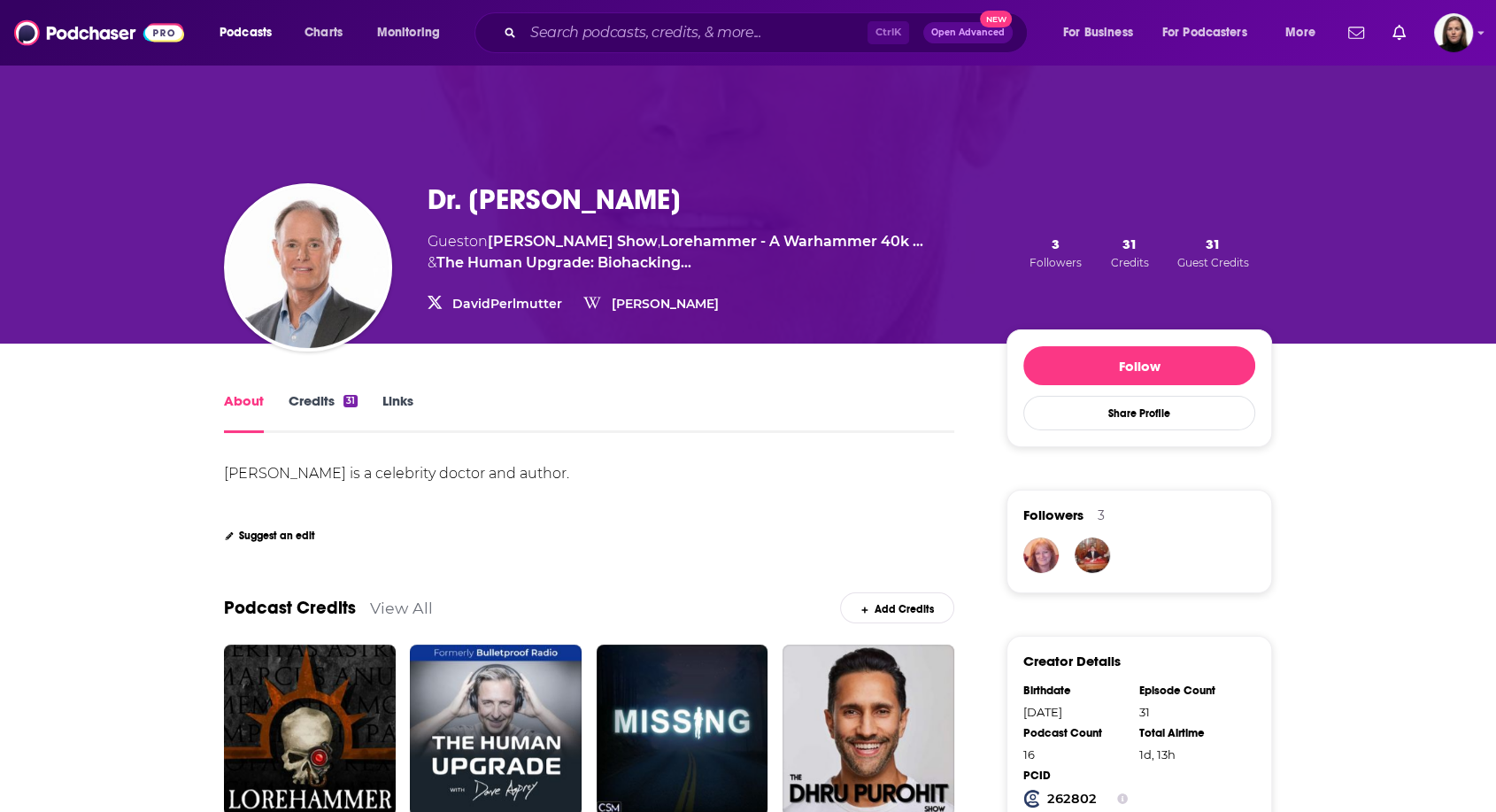
click at [395, 392] on link "Links" at bounding box center [398, 412] width 31 height 40
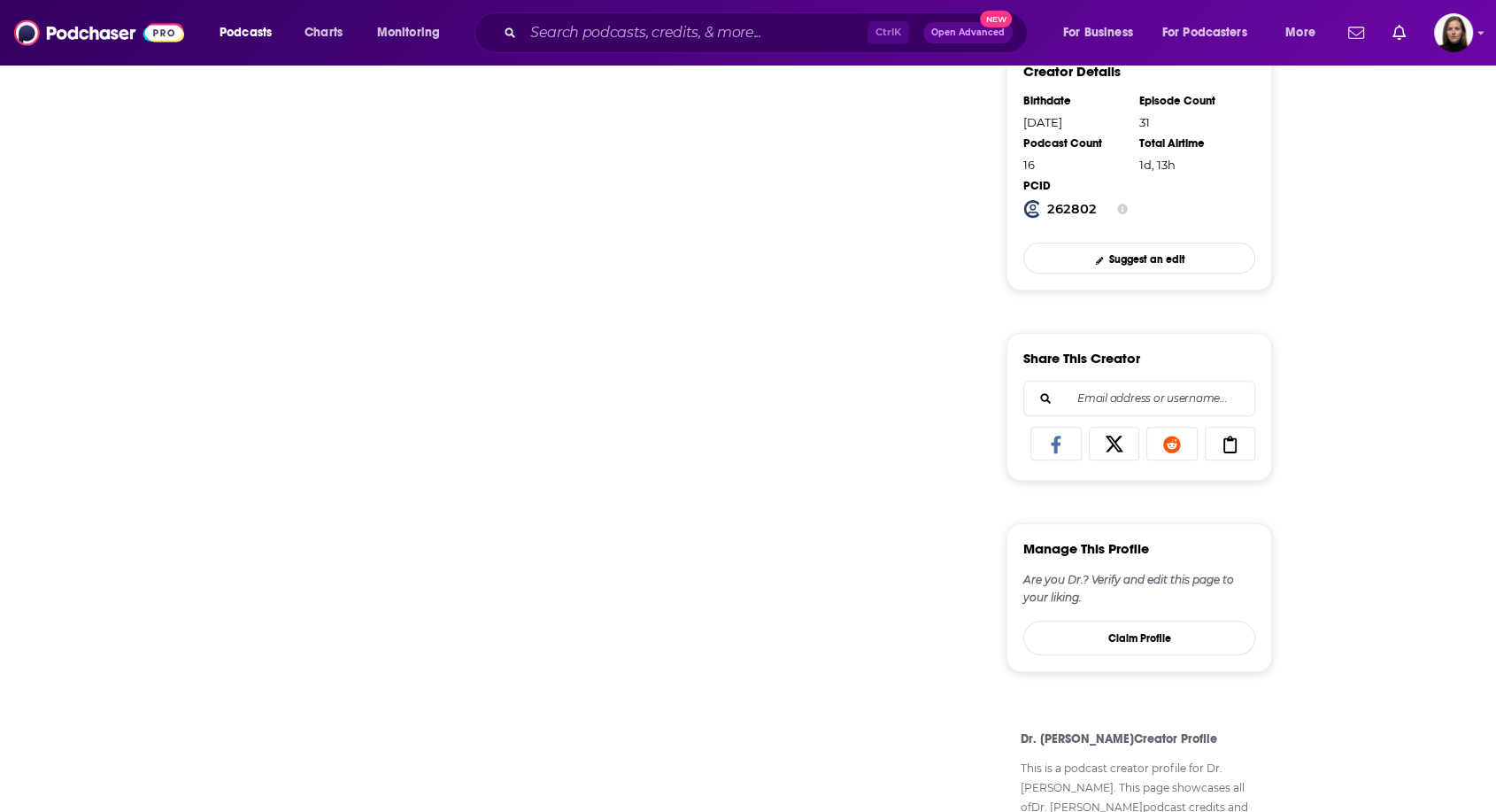
scroll to position [393, 0]
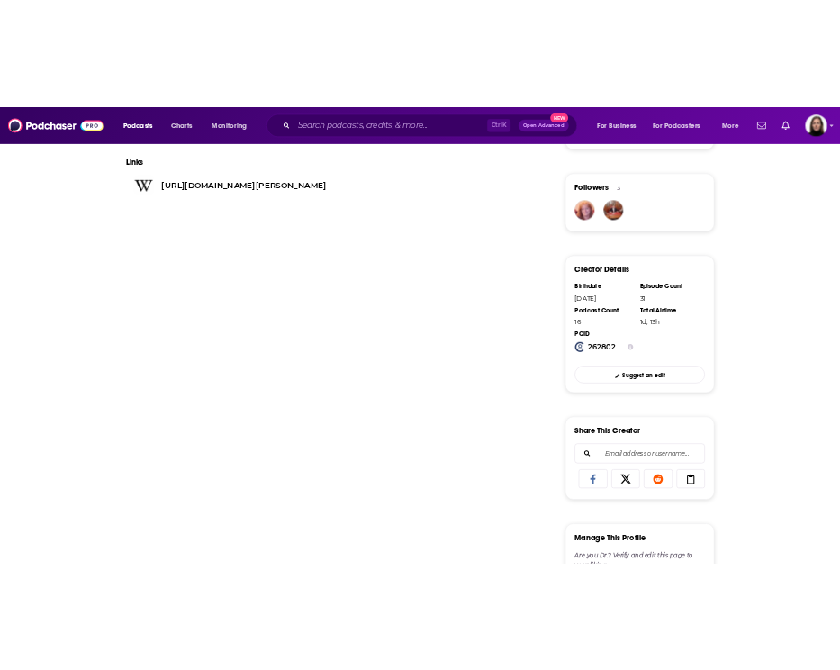
scroll to position [421, 0]
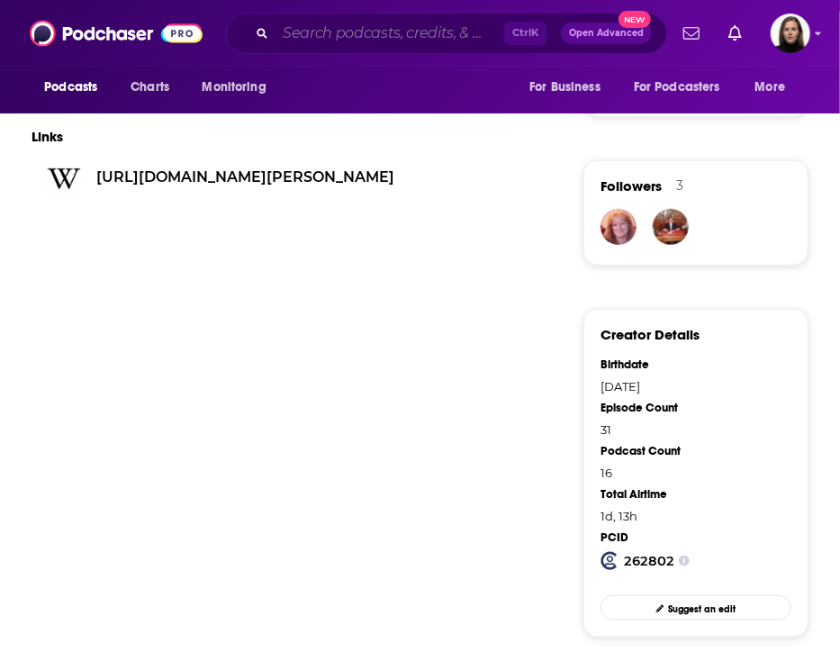
click at [383, 38] on input "Search podcasts, credits, & more..." at bounding box center [389, 33] width 229 height 29
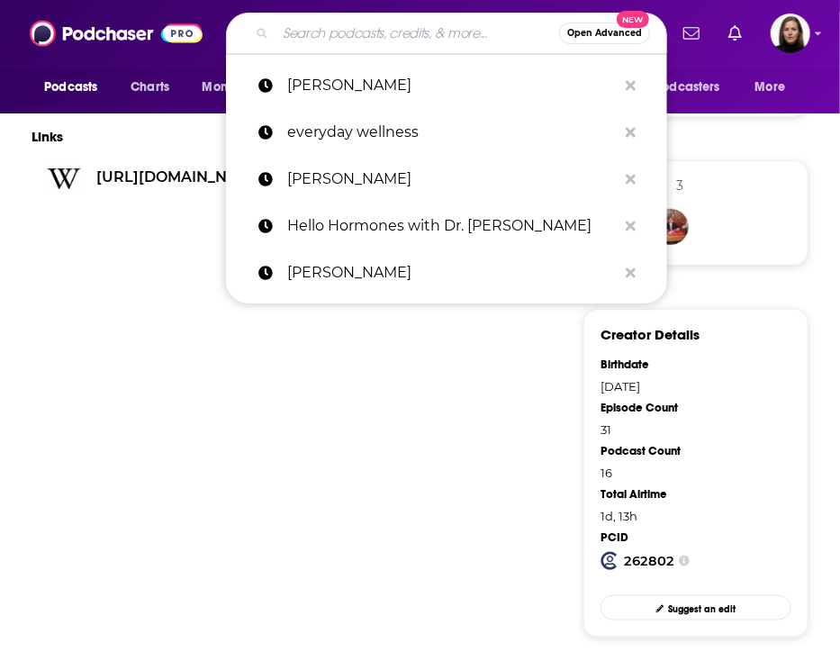
paste input "Dr. [PERSON_NAME]"
type input "Dr. [PERSON_NAME]"
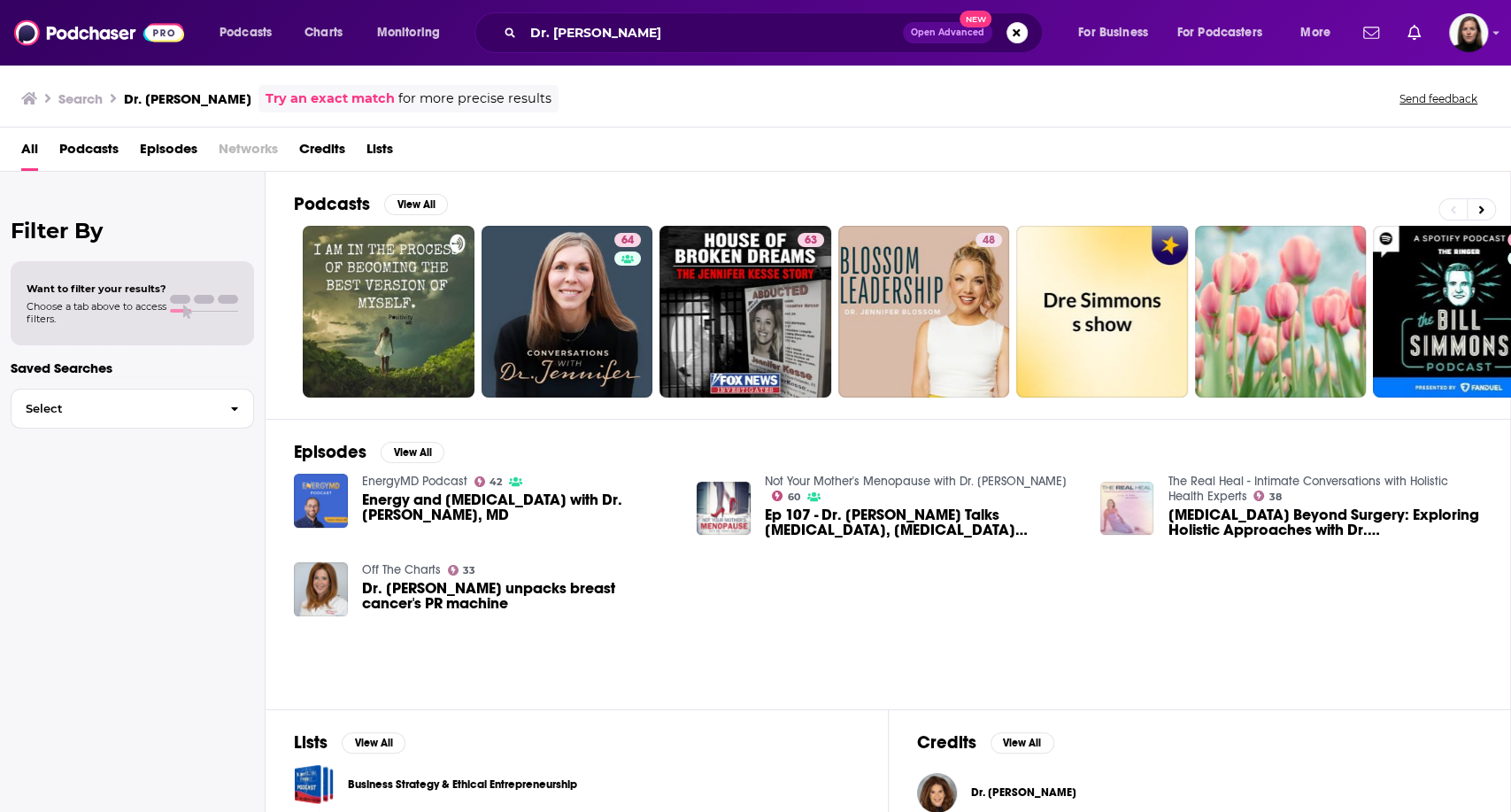
click at [57, 142] on div "All Podcasts Episodes Networks Credits Lists" at bounding box center [759, 152] width 1476 height 36
click at [73, 149] on span "Podcasts" at bounding box center [88, 152] width 59 height 36
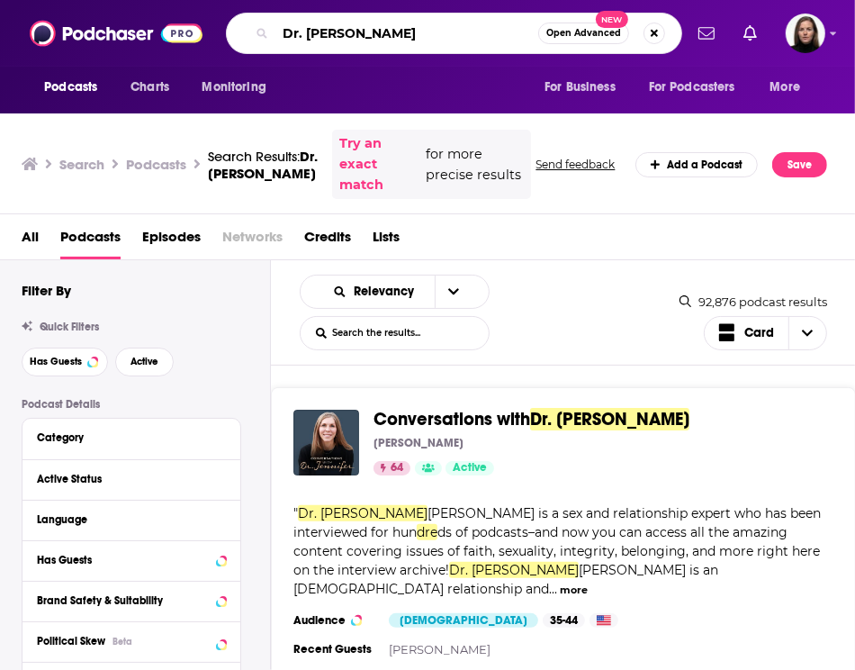
drag, startPoint x: 104, startPoint y: 12, endPoint x: 51, endPoint y: 2, distance: 53.1
click at [51, 8] on div "Podcasts Charts Monitoring Dr. [PERSON_NAME] Open Advanced New For Business For…" at bounding box center [427, 33] width 855 height 67
paste input "Keeping Abreast with Dr. Jenn"
type input "Keeping Abreast with Dr. Jenn"
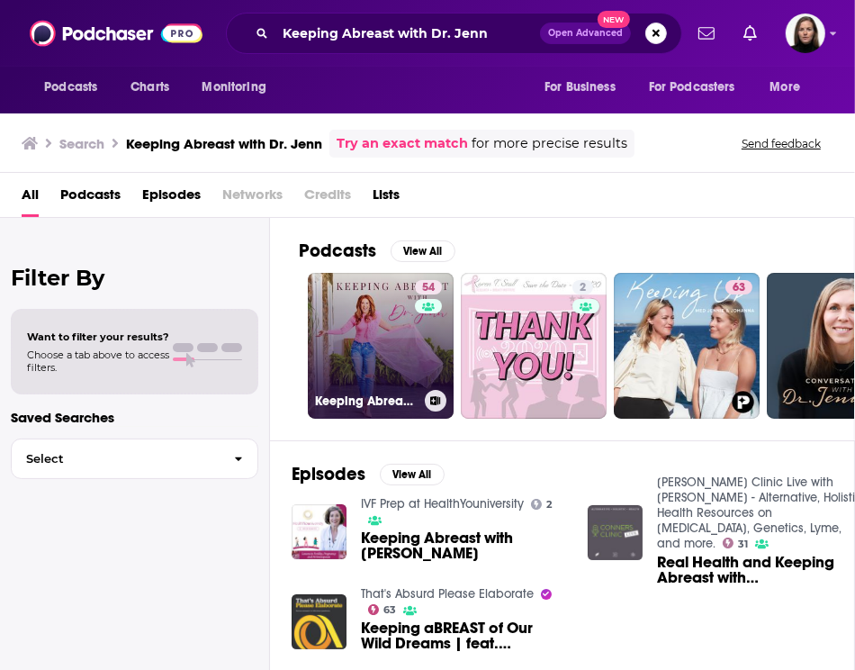
click at [439, 342] on div "54" at bounding box center [431, 335] width 32 height 110
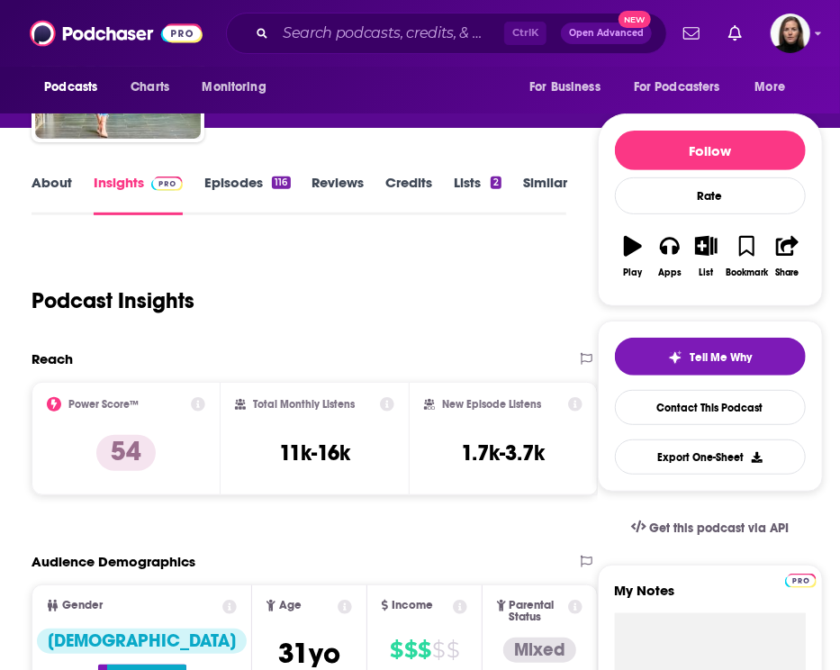
scroll to position [200, 0]
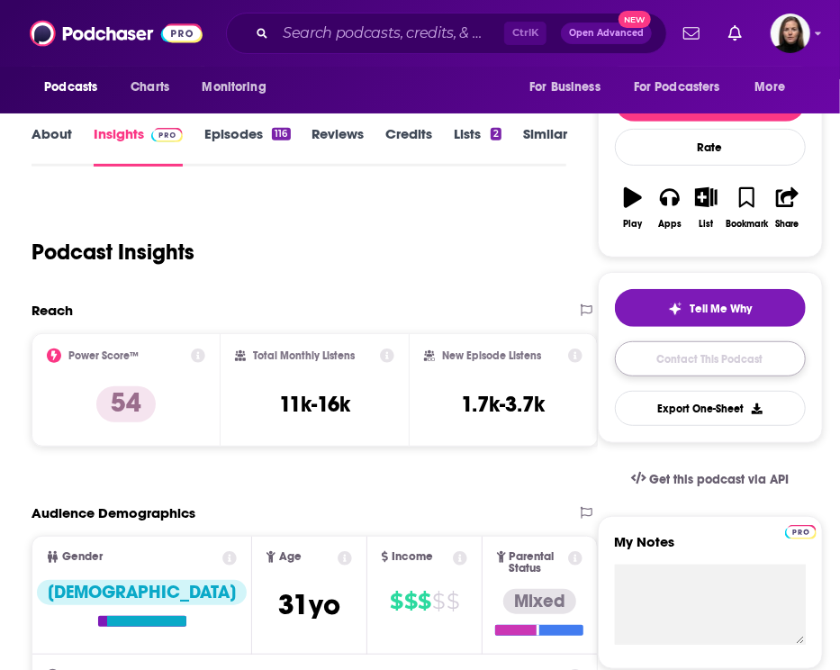
click at [741, 358] on link "Contact This Podcast" at bounding box center [710, 358] width 191 height 35
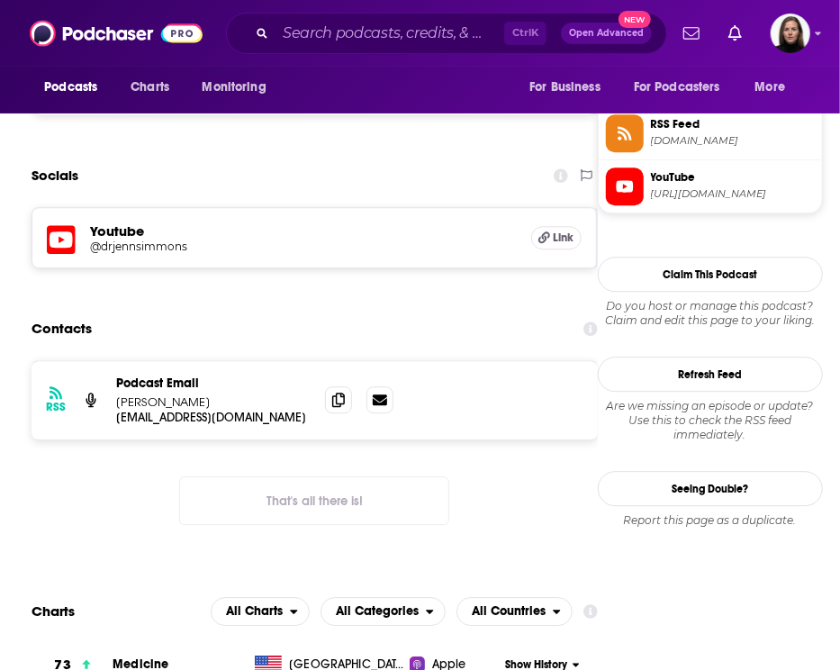
scroll to position [1572, 0]
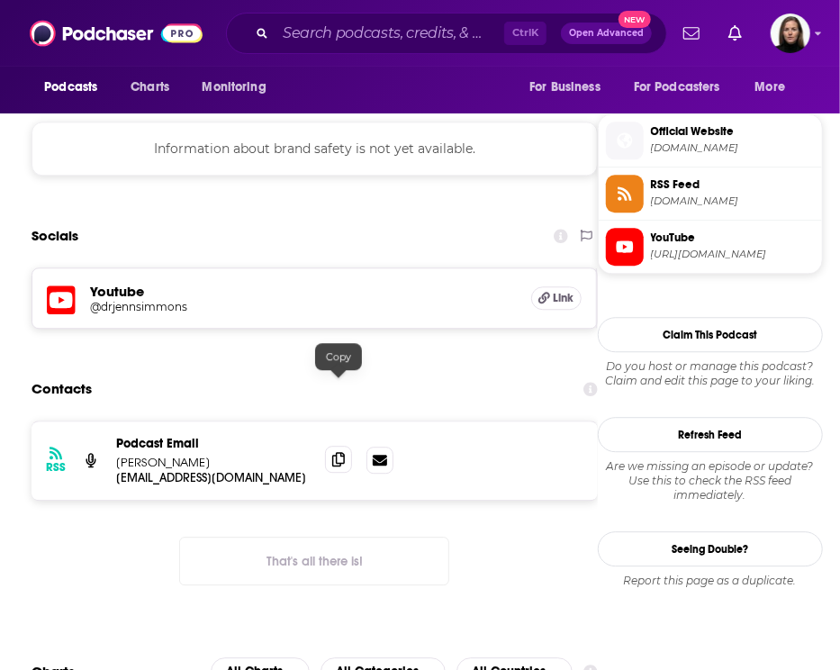
click at [336, 452] on icon at bounding box center [338, 459] width 13 height 14
click at [393, 372] on div "Contacts" at bounding box center [315, 389] width 566 height 34
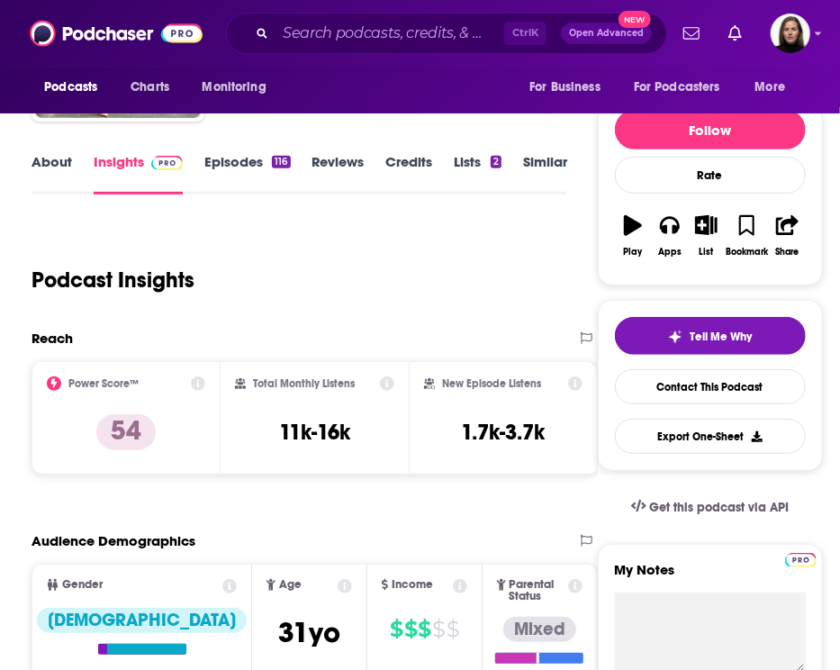
scroll to position [300, 0]
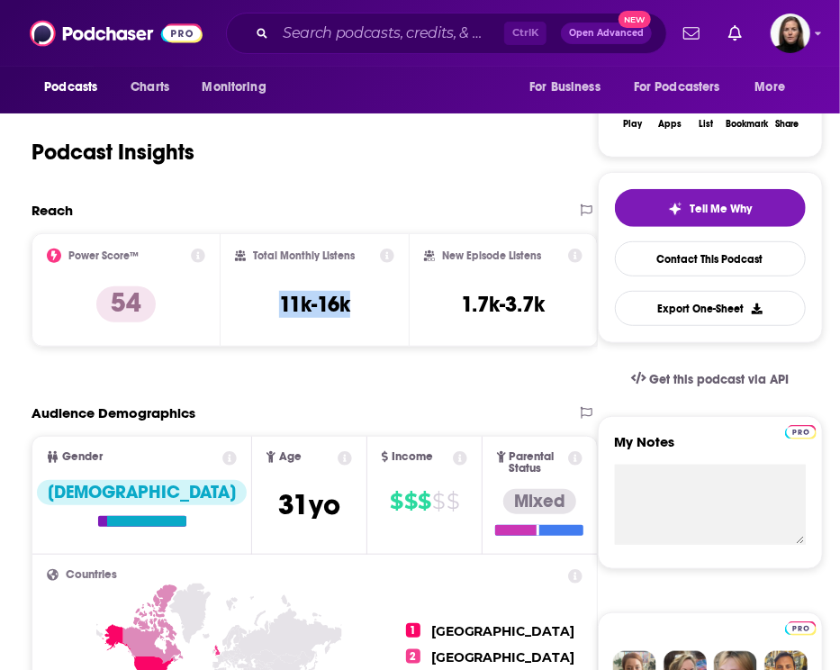
drag, startPoint x: 275, startPoint y: 300, endPoint x: 363, endPoint y: 310, distance: 88.8
click at [363, 310] on div "Total Monthly Listens 11k-16k" at bounding box center [315, 289] width 160 height 83
copy h3 "11k-16k"
drag, startPoint x: 456, startPoint y: 300, endPoint x: 562, endPoint y: 297, distance: 105.4
click at [562, 297] on div "New Episode Listens 1.7k-3.7k" at bounding box center [503, 289] width 158 height 83
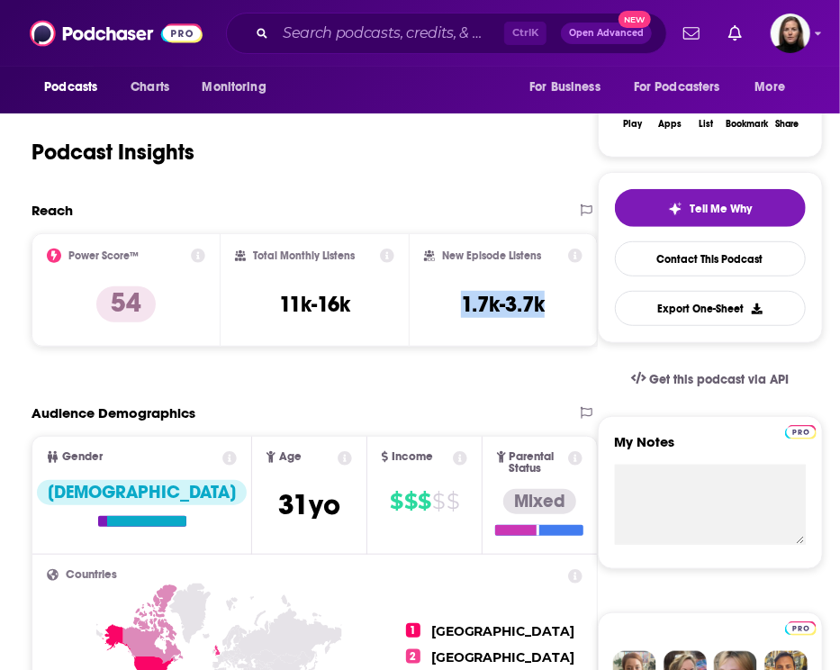
copy h3 "1.7k-3.7k"
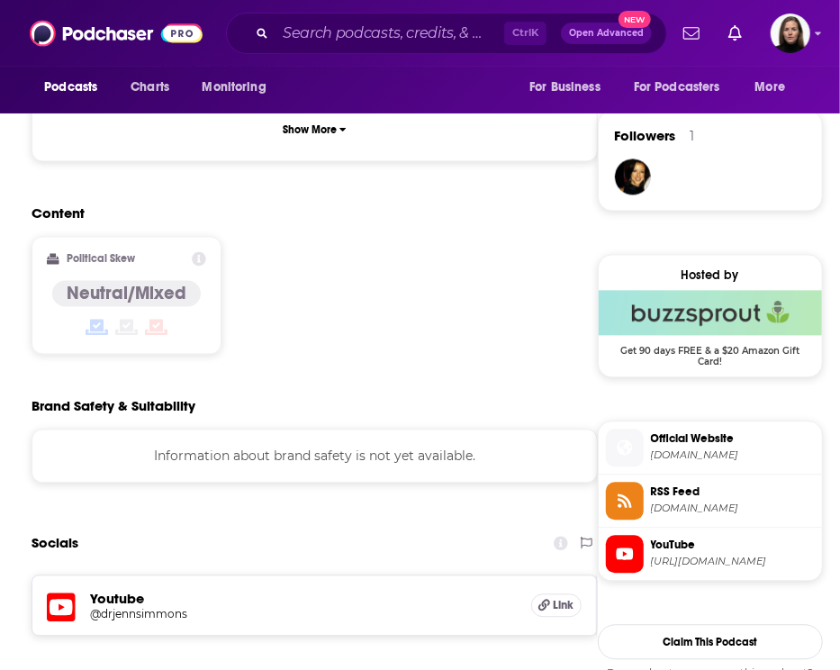
scroll to position [1300, 0]
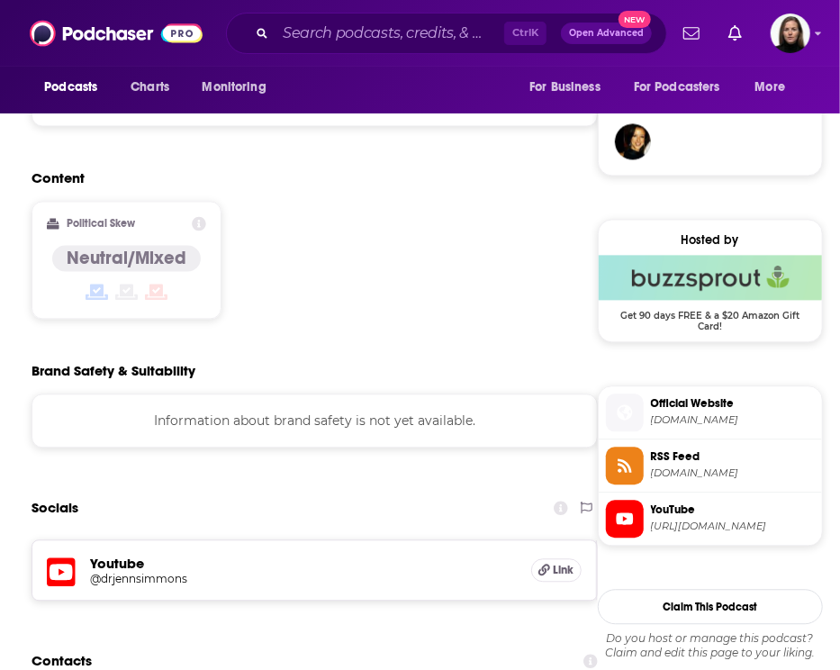
click at [697, 523] on span "[URL][DOMAIN_NAME]" at bounding box center [733, 526] width 164 height 14
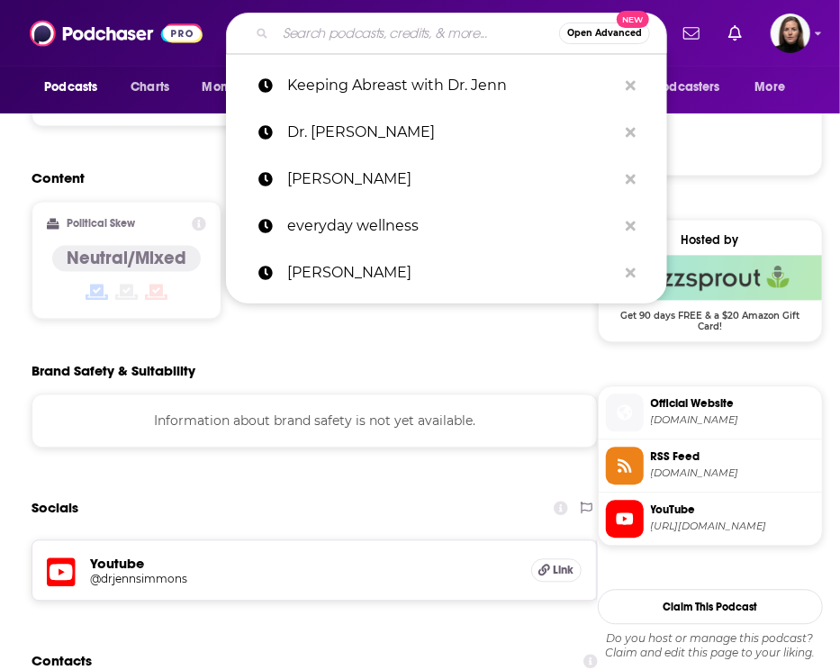
click at [331, 22] on input "Search podcasts, credits, & more..." at bounding box center [417, 33] width 284 height 29
paste input "[PERSON_NAME]"
type input "[PERSON_NAME]"
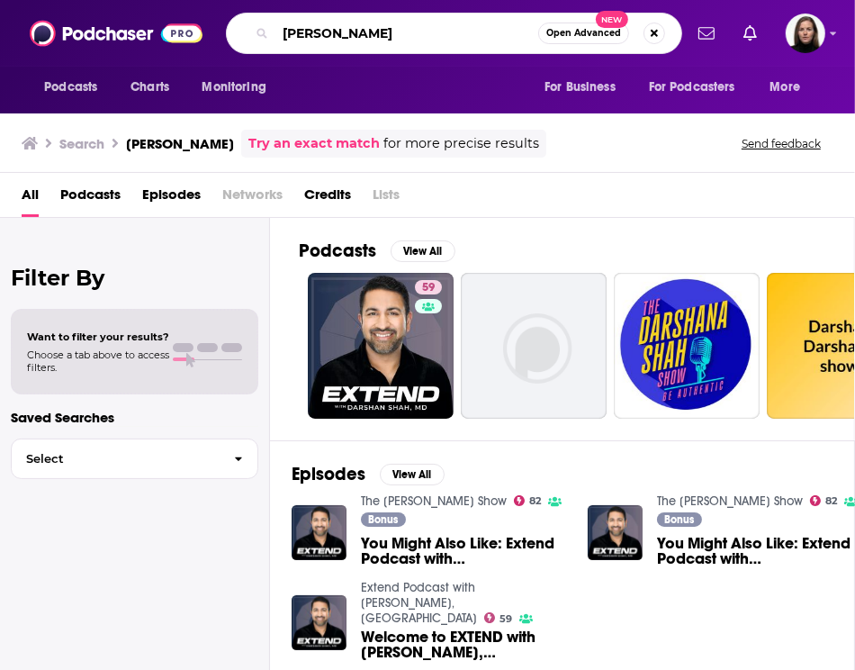
drag, startPoint x: 402, startPoint y: 32, endPoint x: 201, endPoint y: 25, distance: 200.9
click at [201, 25] on div "Podcasts Charts Monitoring [PERSON_NAME] Open Advanced New For Business For Pod…" at bounding box center [427, 33] width 855 height 67
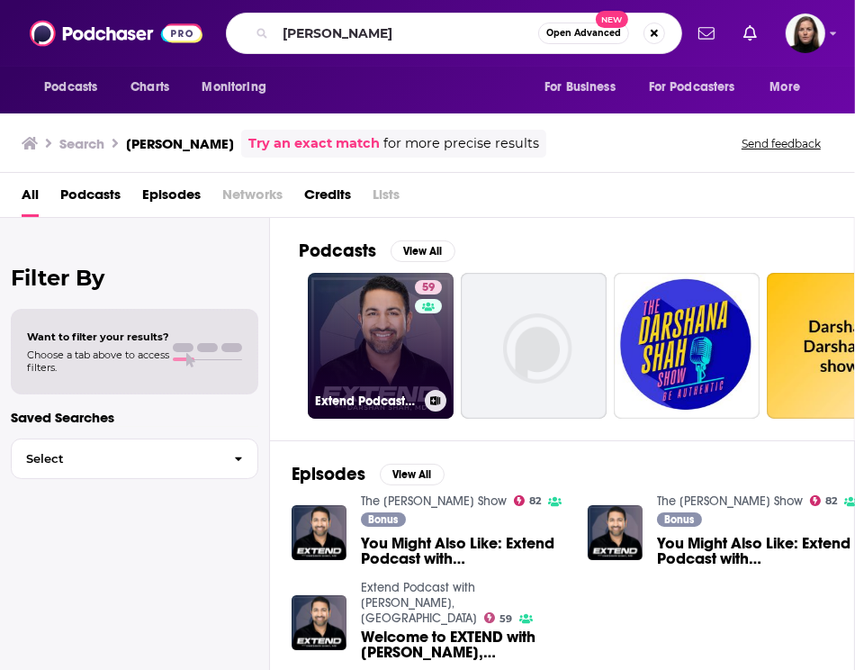
click at [375, 385] on link "59 Extend Podcast with [PERSON_NAME], [GEOGRAPHIC_DATA]" at bounding box center [381, 346] width 146 height 146
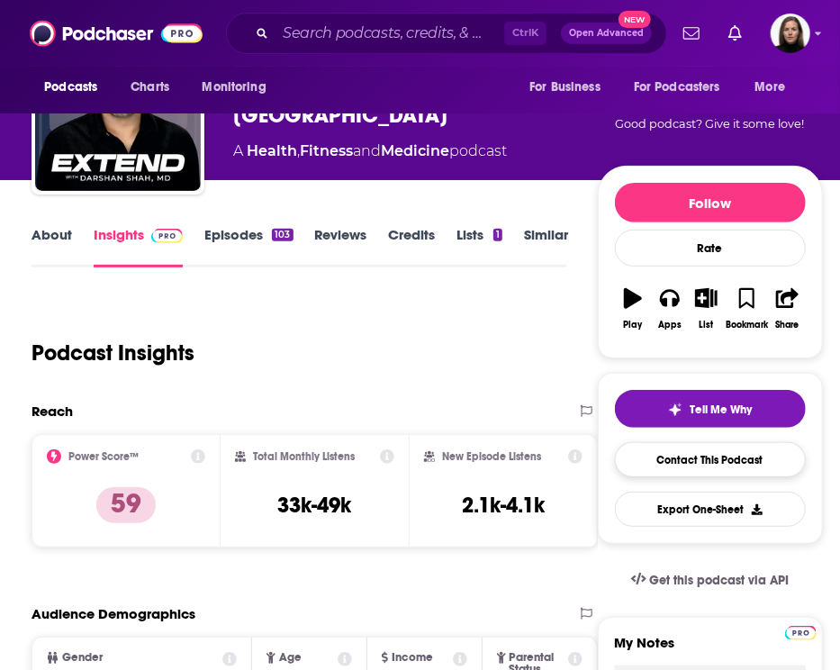
scroll to position [100, 0]
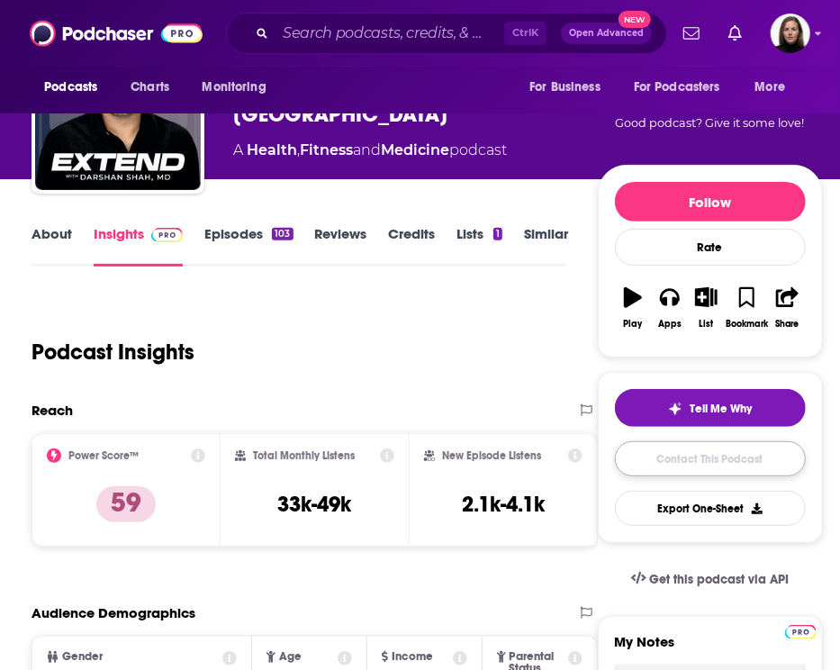
click at [667, 456] on link "Contact This Podcast" at bounding box center [710, 458] width 191 height 35
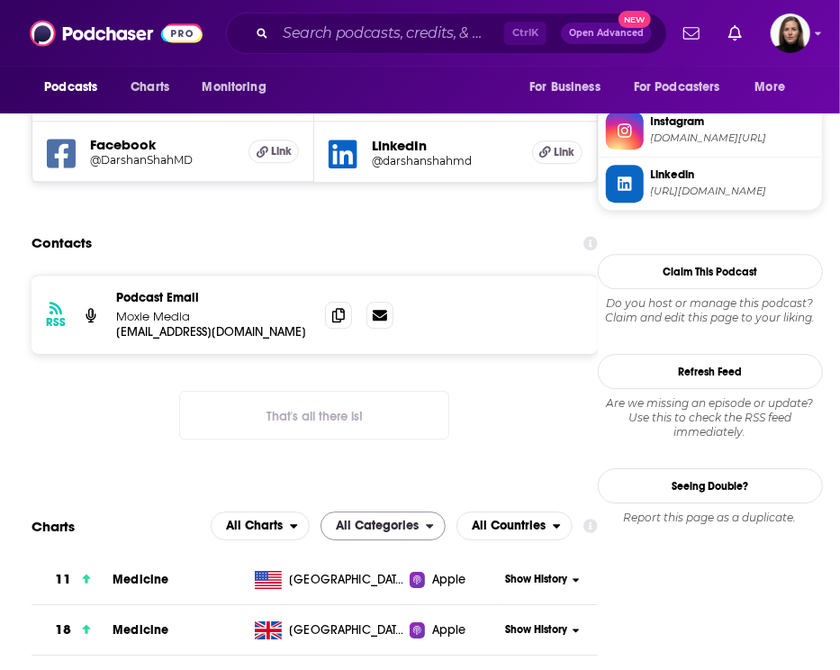
scroll to position [1628, 0]
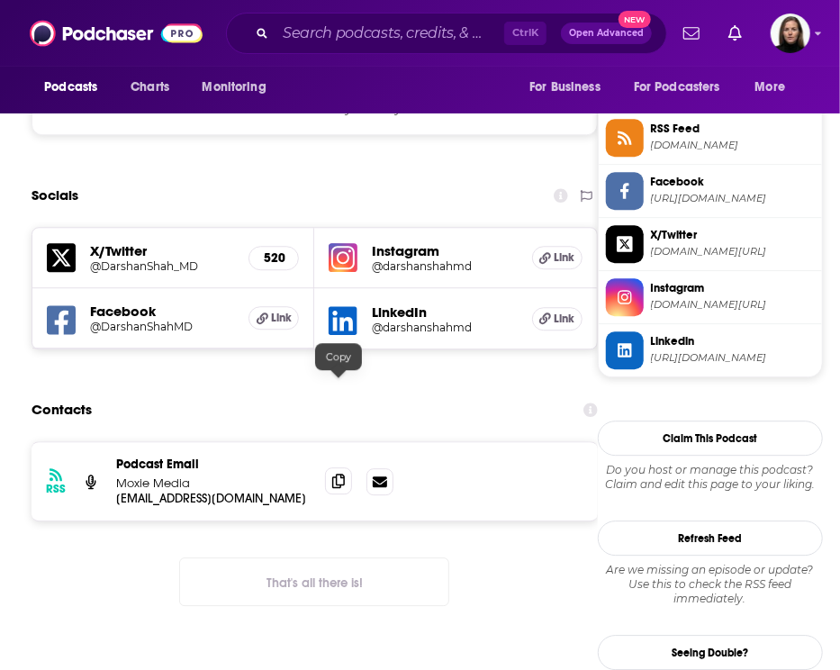
click at [335, 474] on icon at bounding box center [338, 481] width 13 height 14
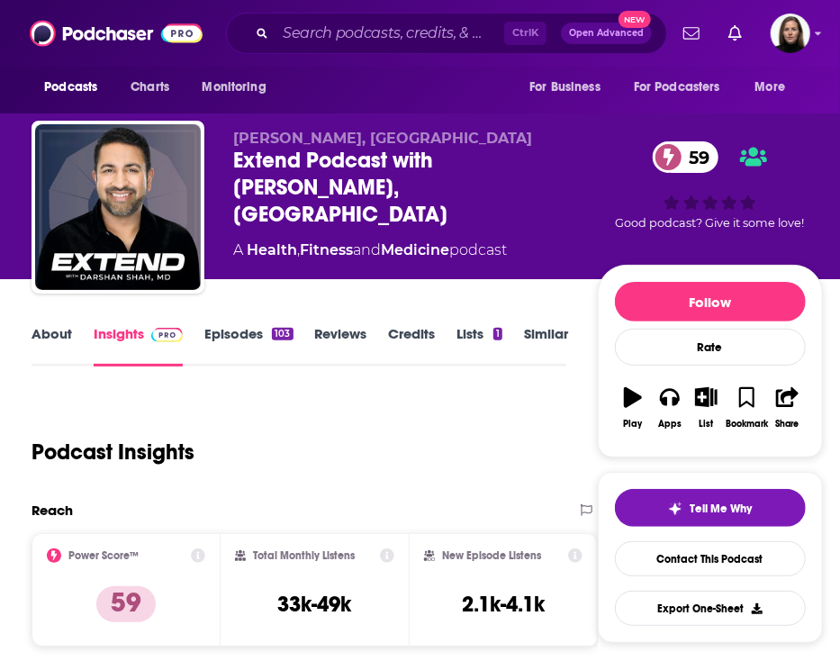
scroll to position [200, 0]
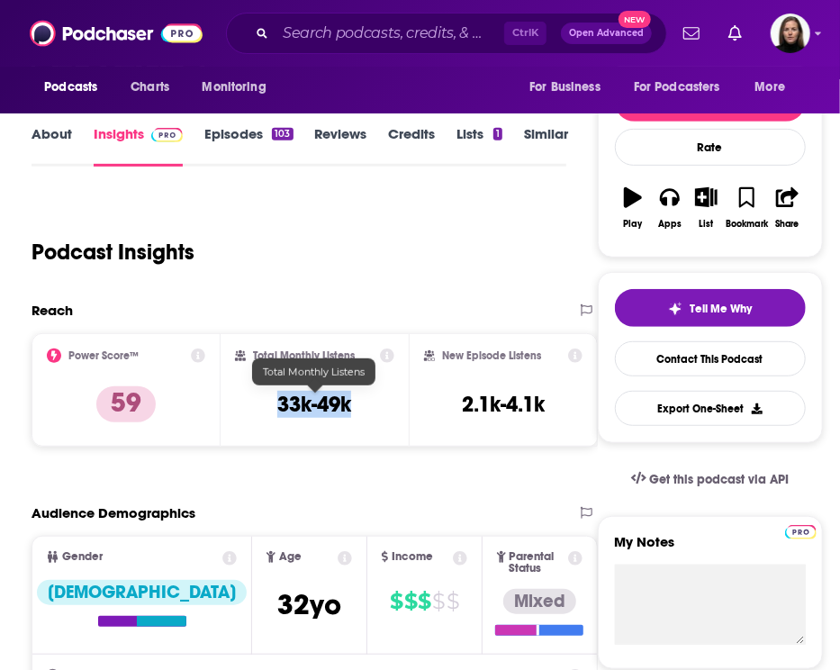
drag, startPoint x: 273, startPoint y: 407, endPoint x: 366, endPoint y: 404, distance: 92.8
click at [366, 404] on div "Total Monthly Listens 33k-49k" at bounding box center [315, 389] width 160 height 83
copy h3 "33k-49k"
click at [421, 401] on div "New Episode Listens 2.1k-4.1k" at bounding box center [503, 389] width 189 height 113
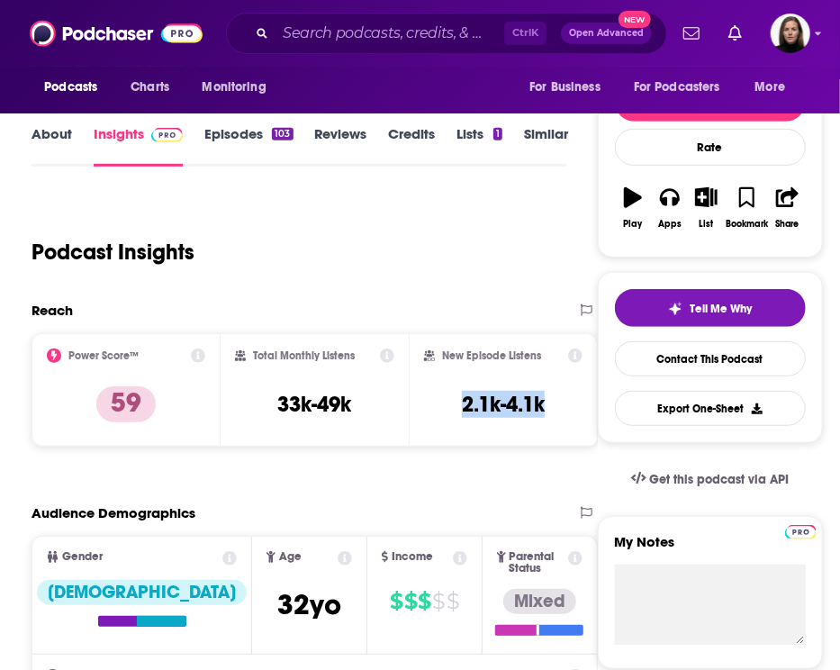
drag, startPoint x: 509, startPoint y: 397, endPoint x: 555, endPoint y: 399, distance: 46.8
click at [555, 399] on div "New Episode Listens 2.1k-4.1k" at bounding box center [503, 389] width 158 height 83
copy h3 "2.1k-4.1k"
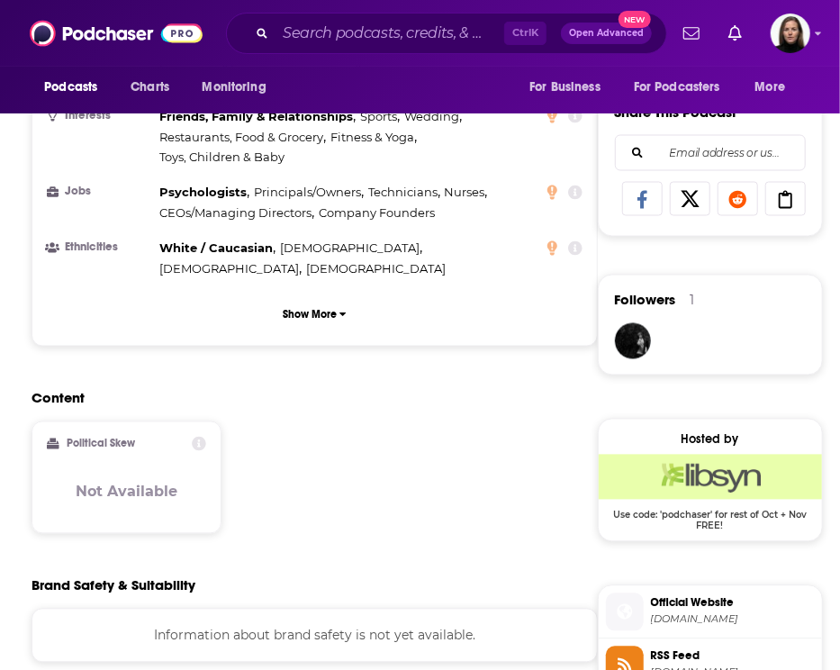
scroll to position [1500, 0]
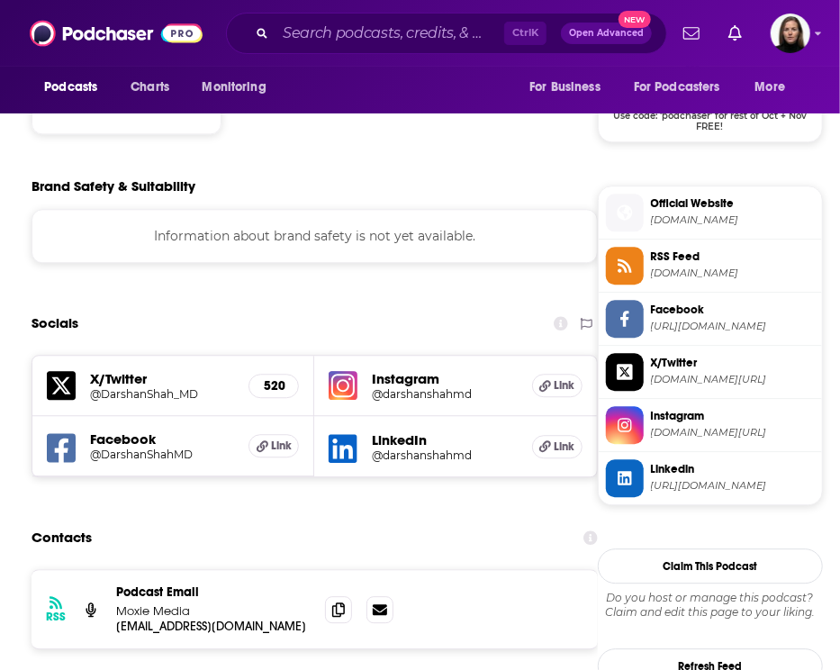
click at [419, 387] on h5 "@darshanshahmd" at bounding box center [437, 394] width 130 height 14
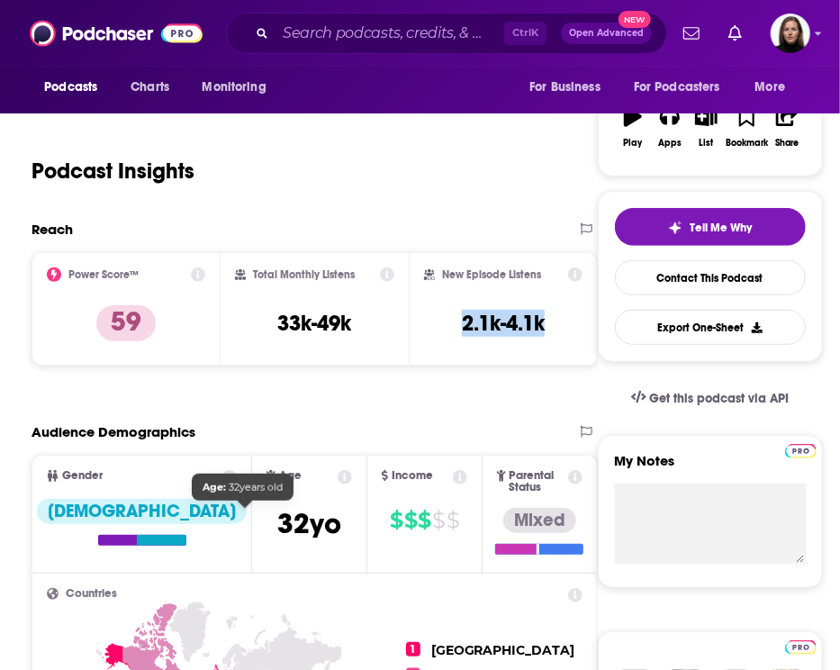
scroll to position [0, 0]
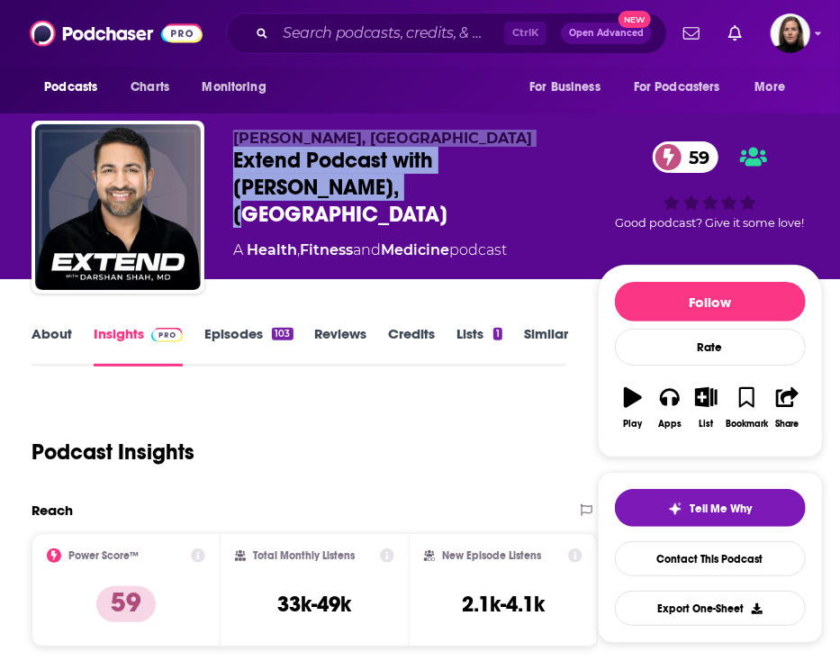
drag, startPoint x: 302, startPoint y: 186, endPoint x: 206, endPoint y: 125, distance: 114.1
click at [206, 125] on div "[PERSON_NAME], MD Extend Podcast with [PERSON_NAME], MD 59 A Health , Fitness a…" at bounding box center [427, 211] width 791 height 180
copy div "[PERSON_NAME], MD Extend Podcast with [PERSON_NAME], [GEOGRAPHIC_DATA]"
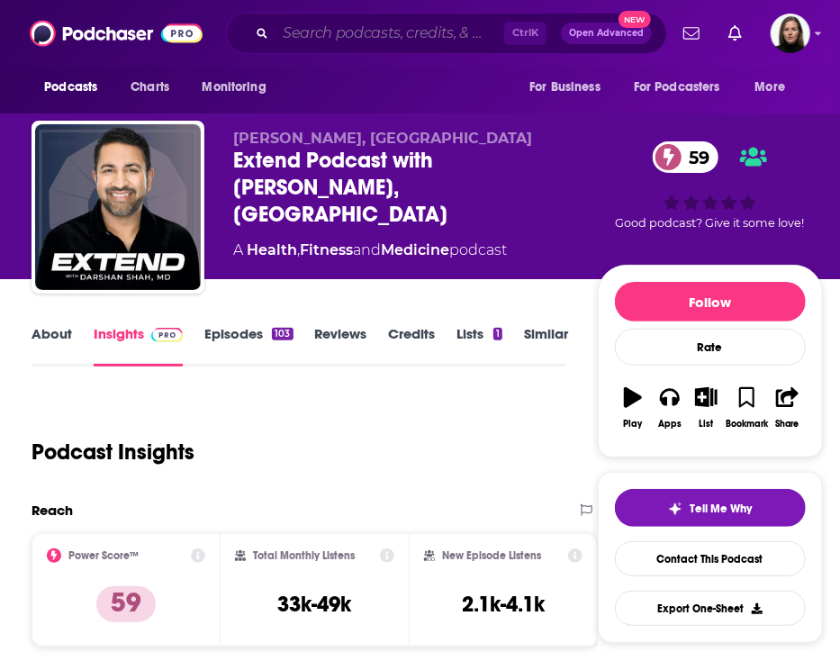
click at [359, 35] on input "Search podcasts, credits, & more..." at bounding box center [389, 33] width 229 height 29
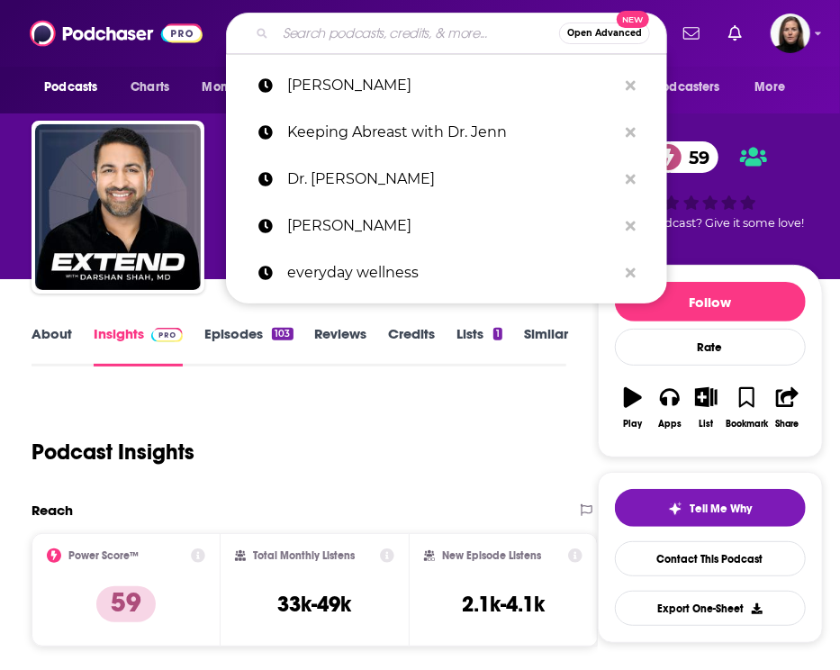
paste input "[PERSON_NAME]"
type input "[PERSON_NAME]"
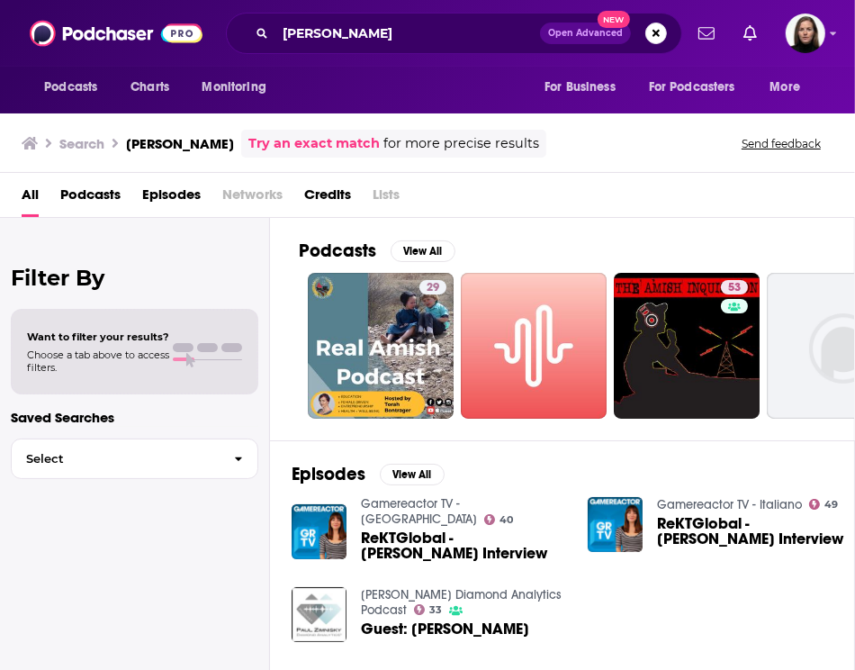
drag, startPoint x: 485, startPoint y: 185, endPoint x: 458, endPoint y: 186, distance: 27.0
click at [485, 185] on div "All Podcasts Episodes Networks Credits Lists" at bounding box center [431, 198] width 819 height 37
click at [36, 195] on span "All" at bounding box center [30, 198] width 17 height 37
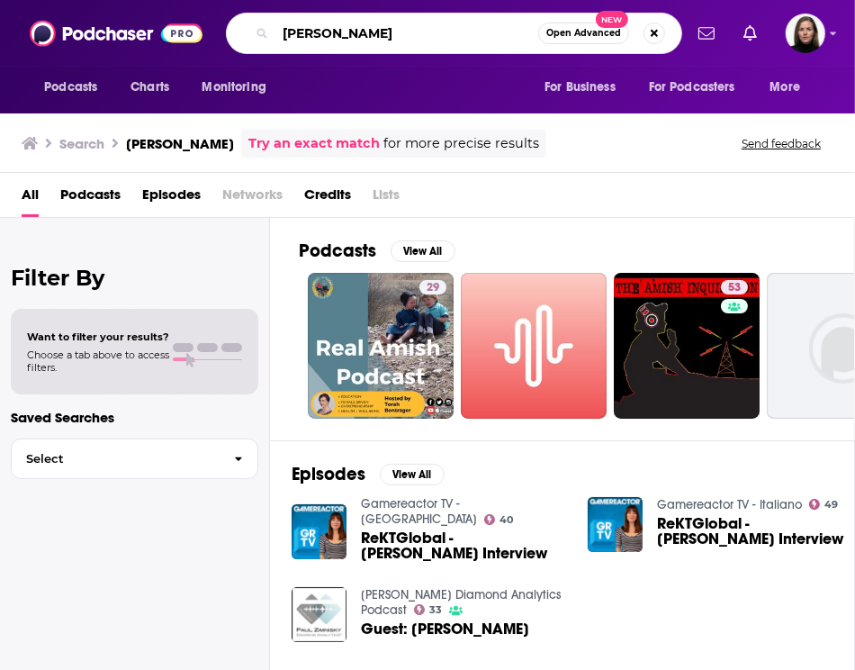
click at [430, 25] on input "[PERSON_NAME]" at bounding box center [406, 33] width 263 height 29
type input "[PERSON_NAME] the natural law"
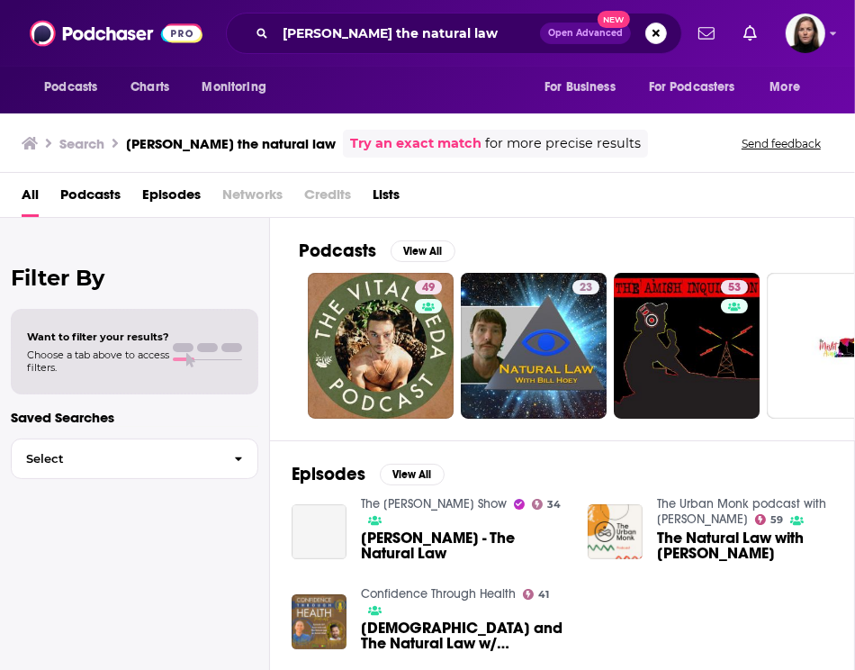
click at [481, 530] on span "[PERSON_NAME] - The Natural Law" at bounding box center [463, 545] width 205 height 31
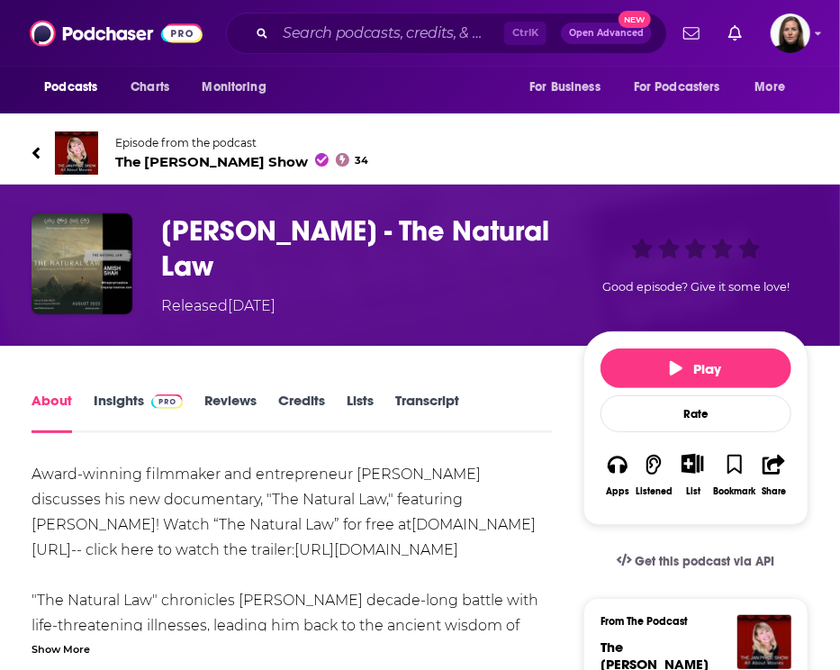
click at [544, 391] on div "About Insights Reviews Credits Lists Transcript" at bounding box center [292, 411] width 520 height 44
click at [458, 322] on div "[PERSON_NAME] - The Natural Law Released [DATE] Good episode? Give it some love!" at bounding box center [420, 265] width 840 height 161
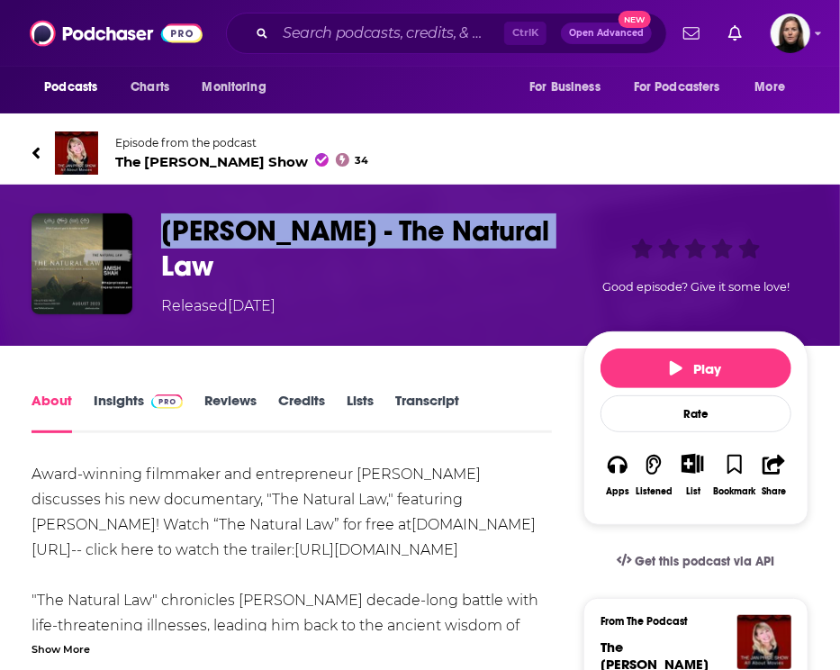
drag, startPoint x: 166, startPoint y: 226, endPoint x: 555, endPoint y: 224, distance: 389.8
click at [555, 224] on h1 "[PERSON_NAME] - The Natural Law" at bounding box center [368, 248] width 415 height 70
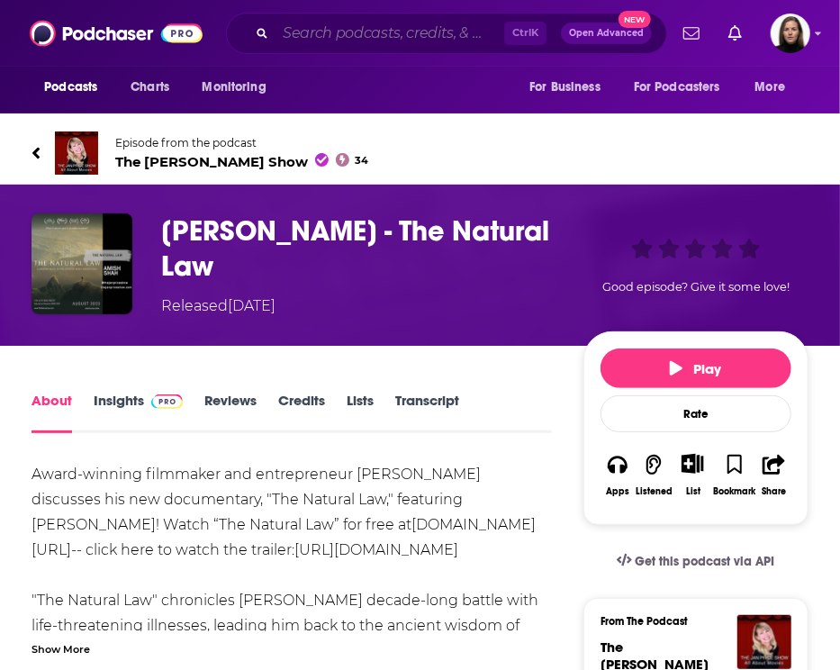
click at [348, 41] on input "Search podcasts, credits, & more..." at bounding box center [389, 33] width 229 height 29
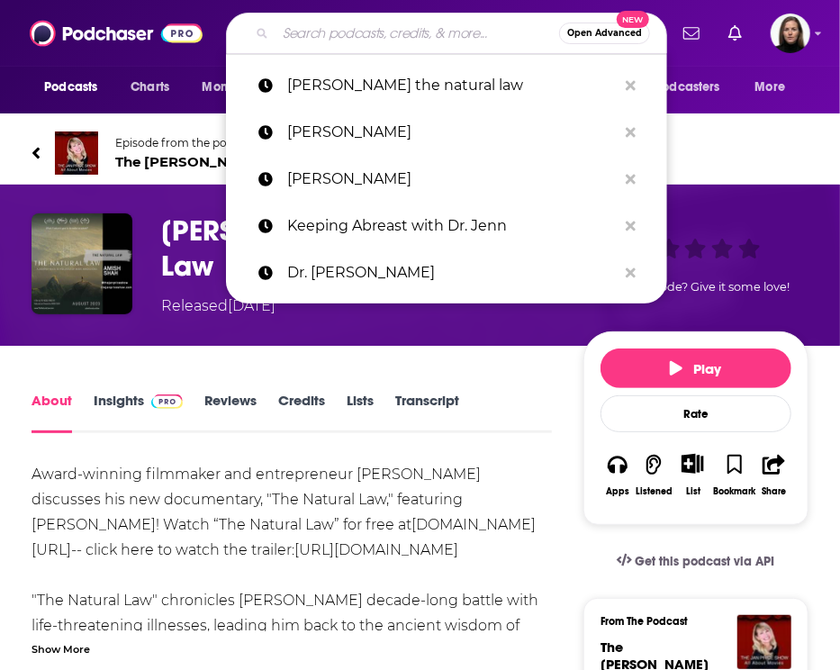
paste input "[PERSON_NAME]"
type input "[PERSON_NAME]"
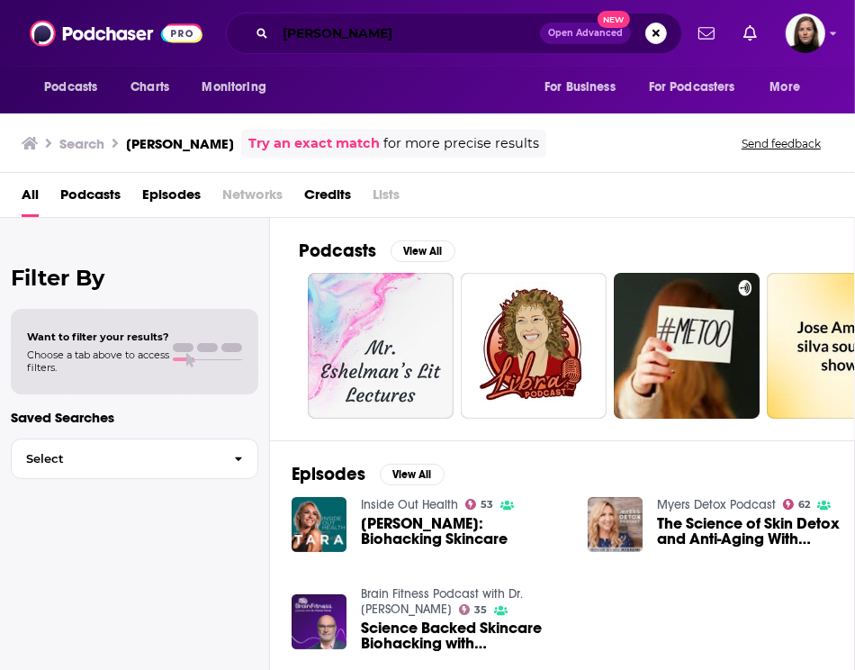
click at [339, 27] on input "[PERSON_NAME]" at bounding box center [407, 33] width 265 height 29
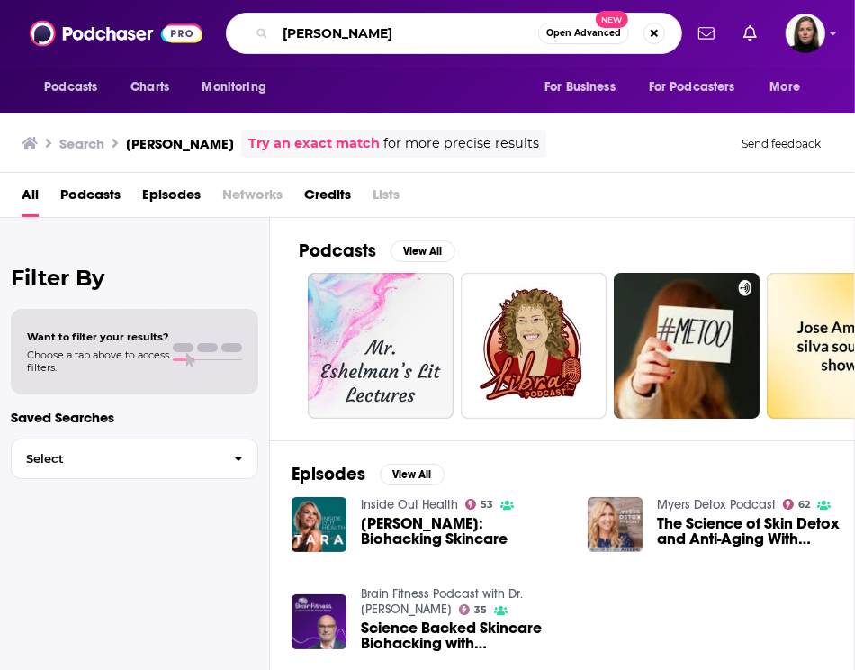
drag, startPoint x: 421, startPoint y: 32, endPoint x: 113, endPoint y: 38, distance: 307.9
click at [113, 38] on div "Podcasts Charts Monitoring [PERSON_NAME] Open Advanced New For Business For Pod…" at bounding box center [427, 33] width 855 height 67
type input "young goose"
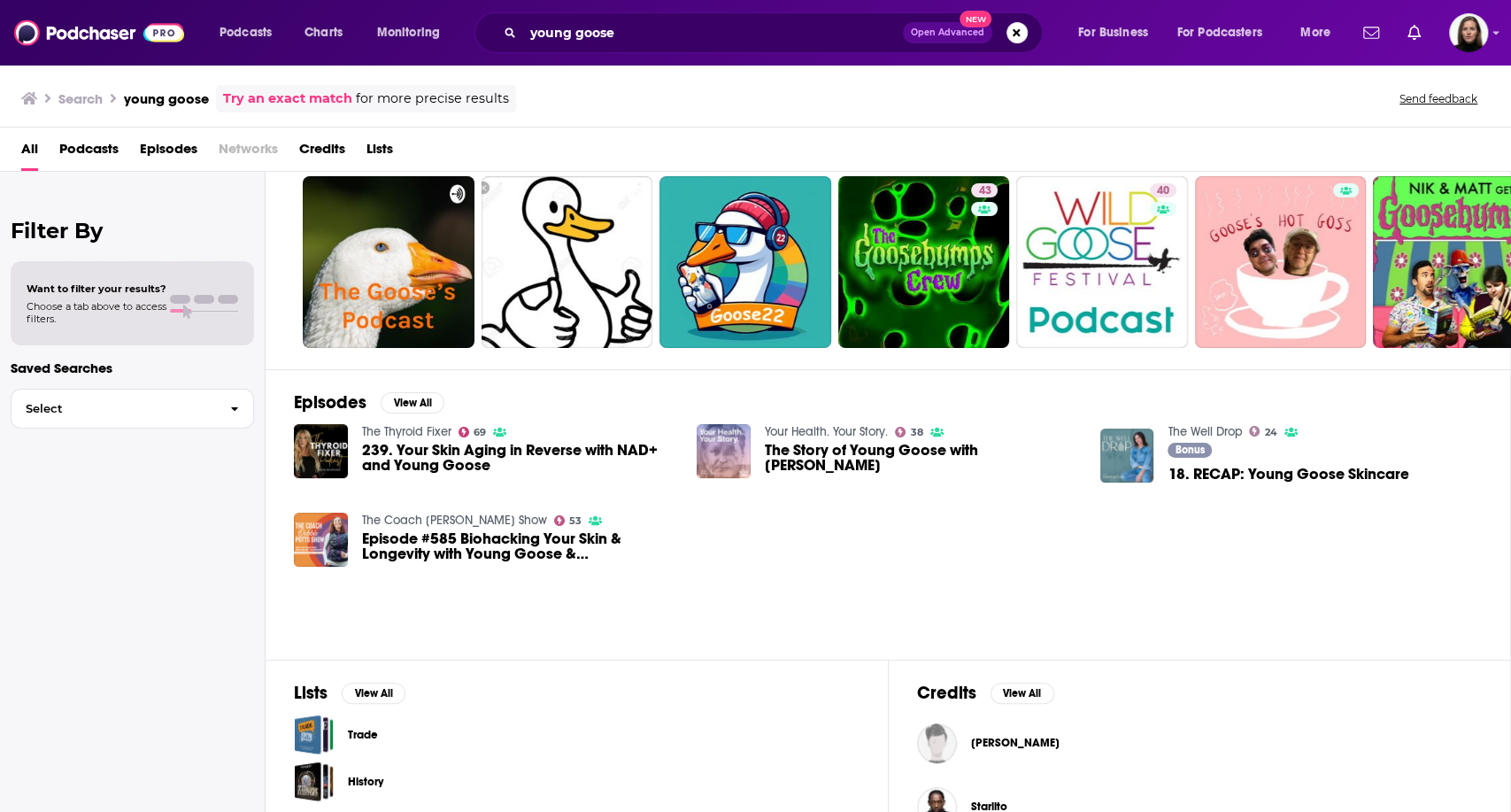
scroll to position [90, 0]
